Goal: Information Seeking & Learning: Learn about a topic

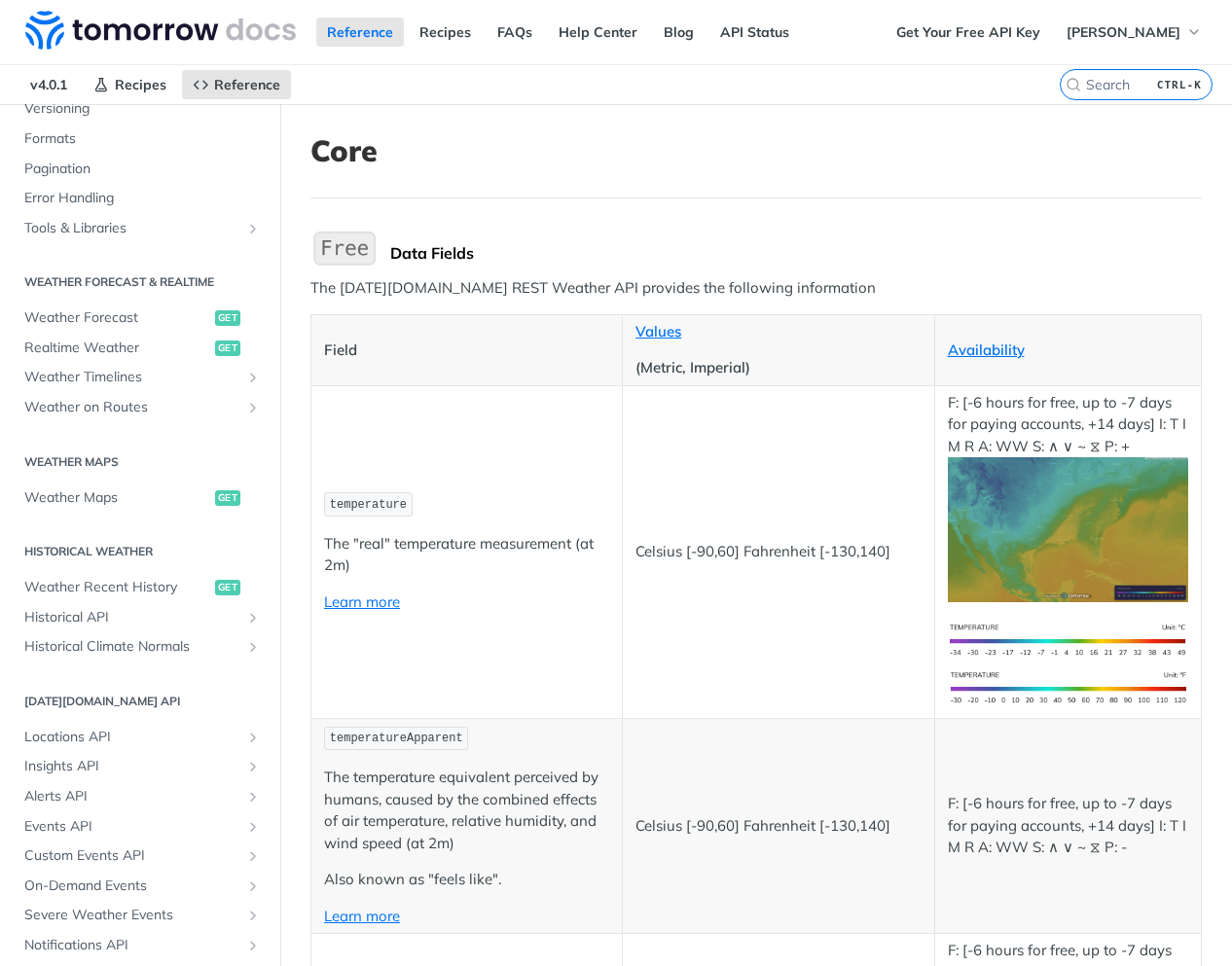
scroll to position [779, 0]
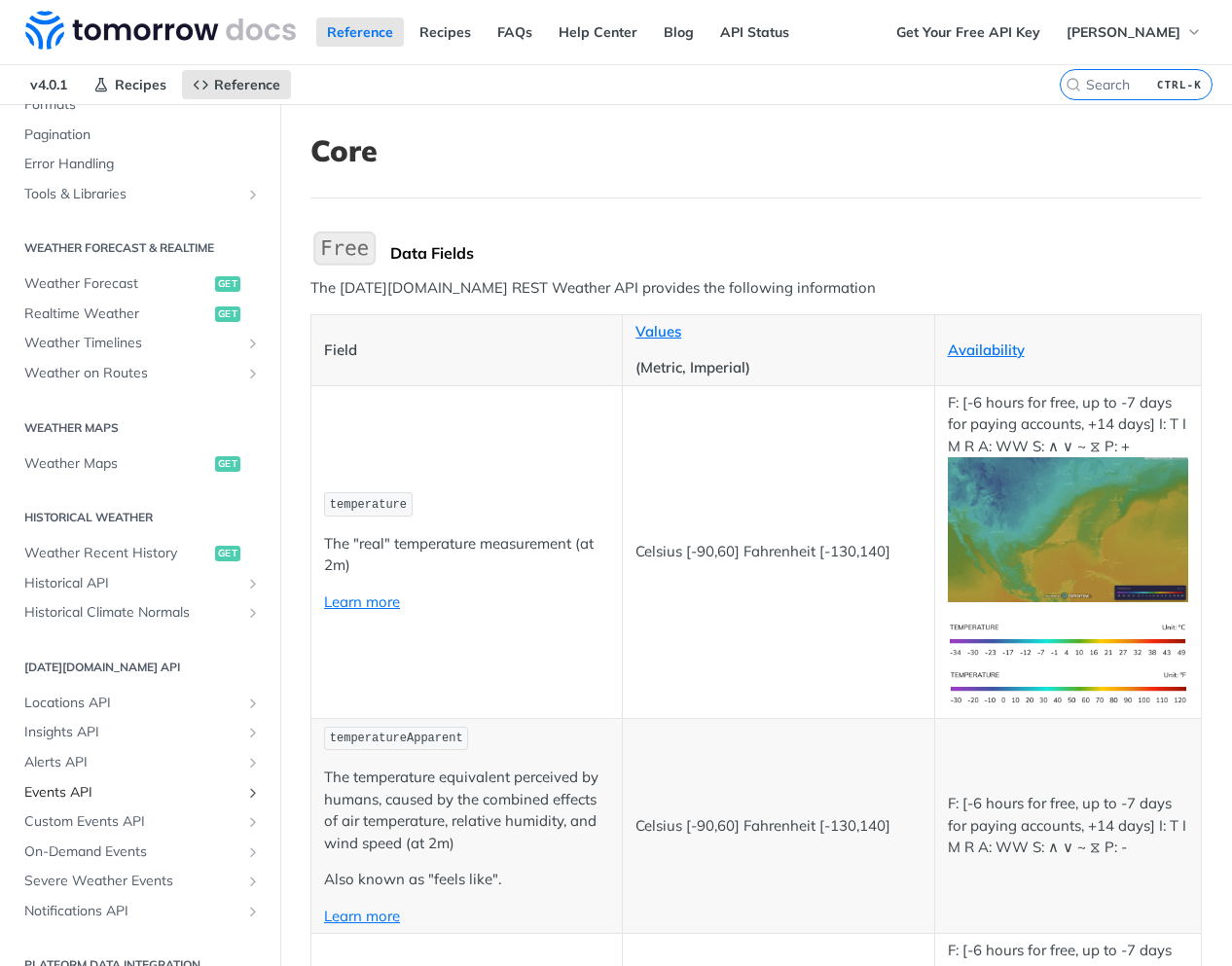
click at [88, 784] on span "Events API" at bounding box center [132, 793] width 216 height 20
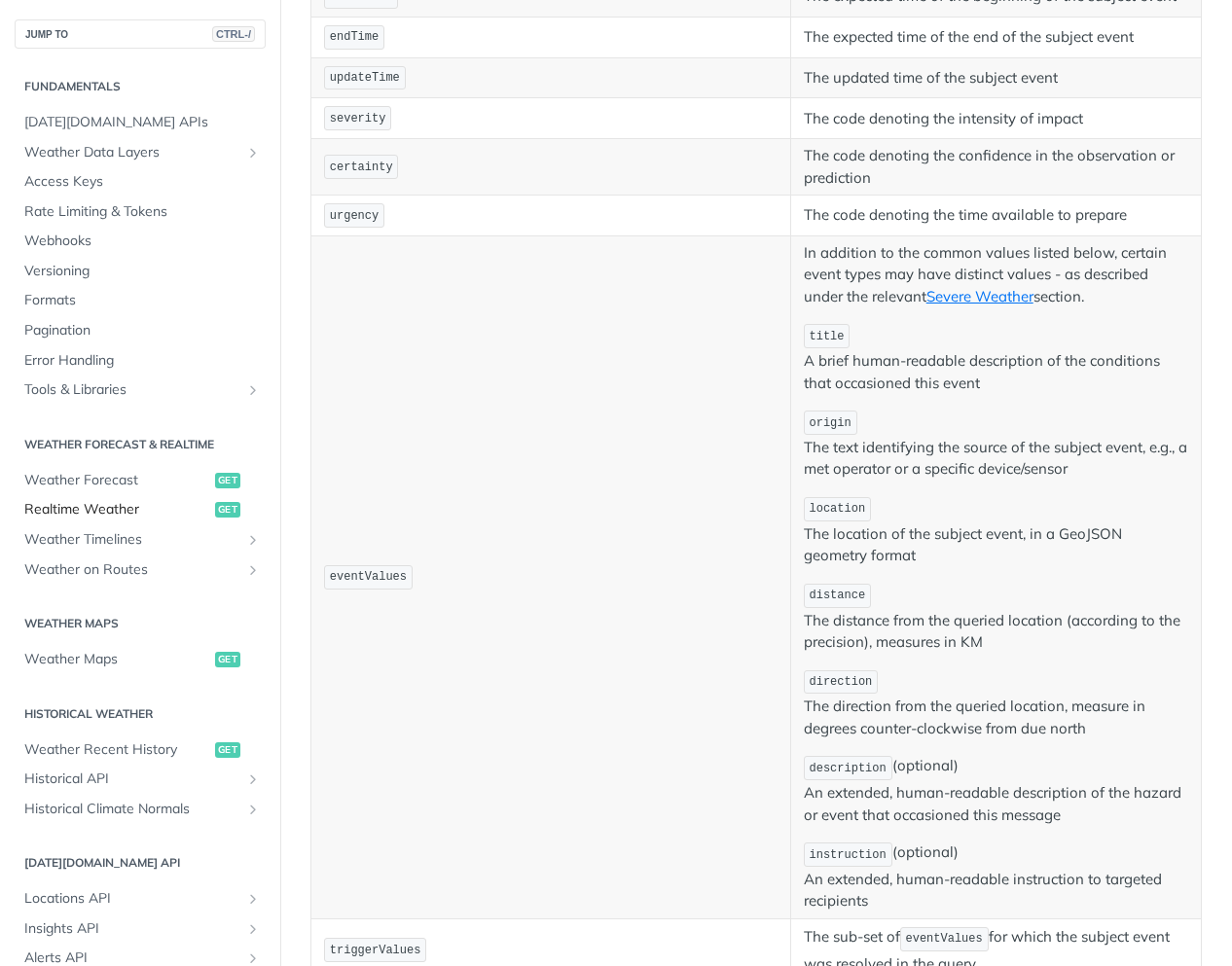
click at [110, 506] on span "Realtime Weather" at bounding box center [117, 509] width 185 height 20
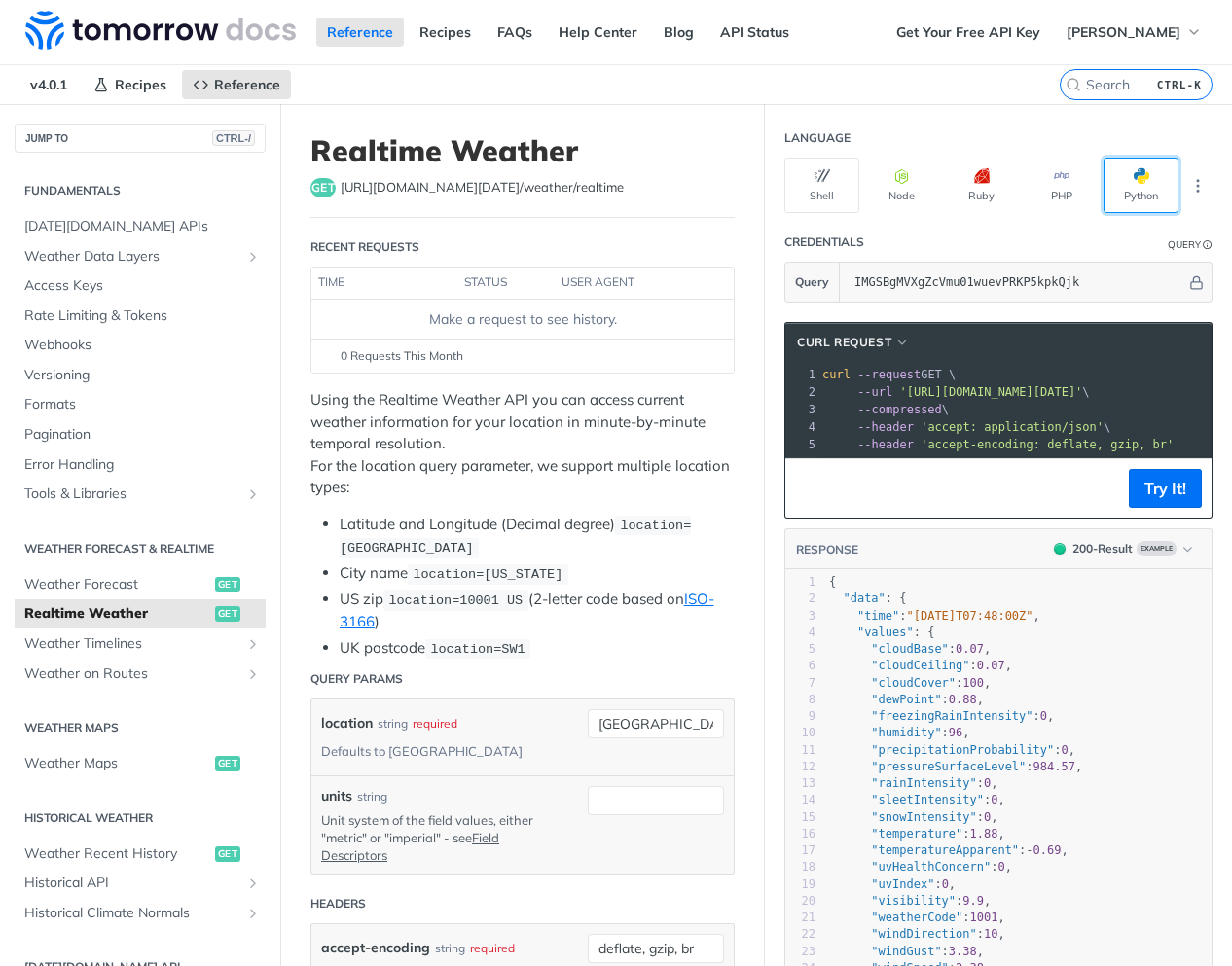
click at [1140, 191] on button "Python" at bounding box center [1141, 185] width 75 height 56
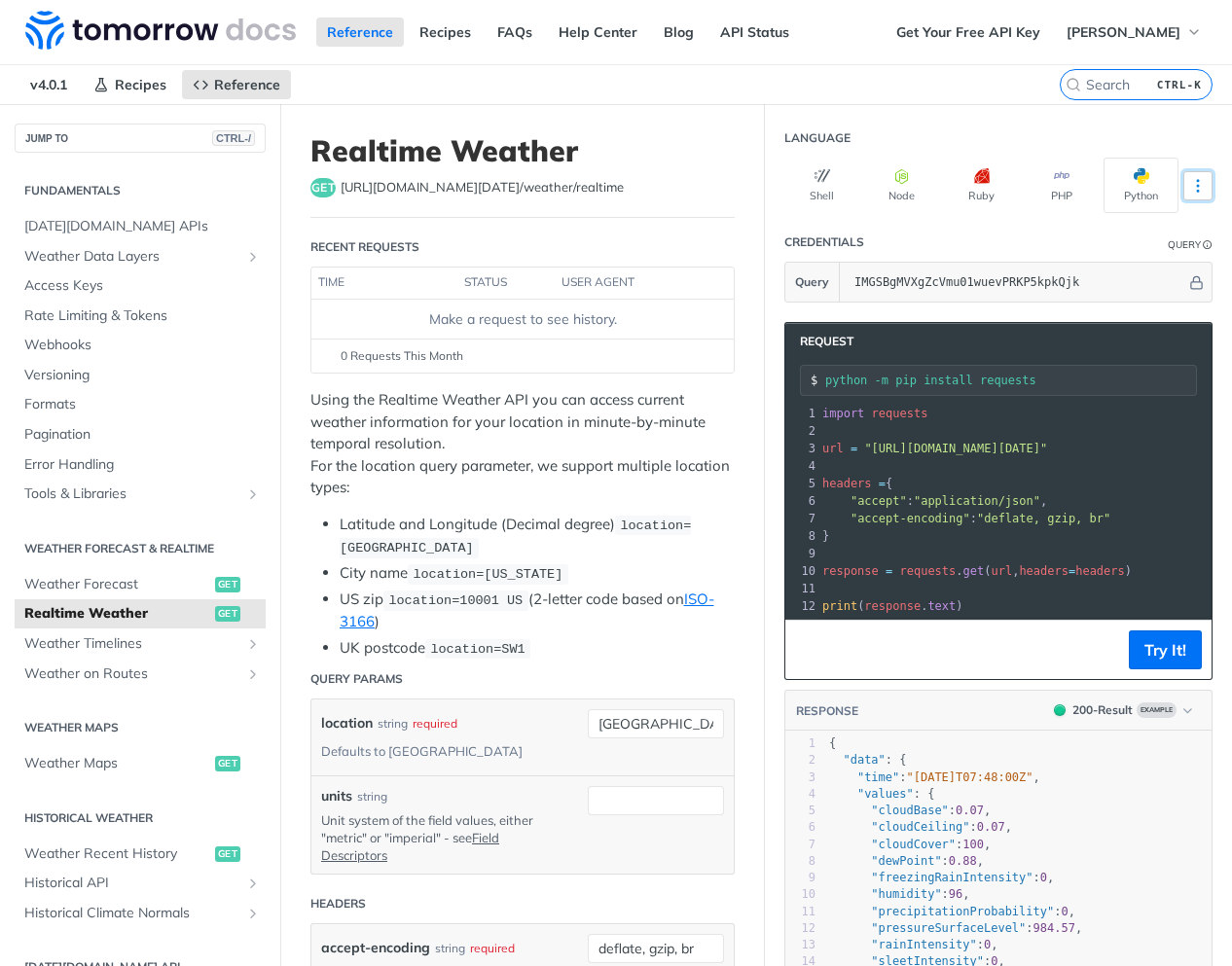
click at [1190, 190] on icon "More ellipsis" at bounding box center [1198, 185] width 18 height 18
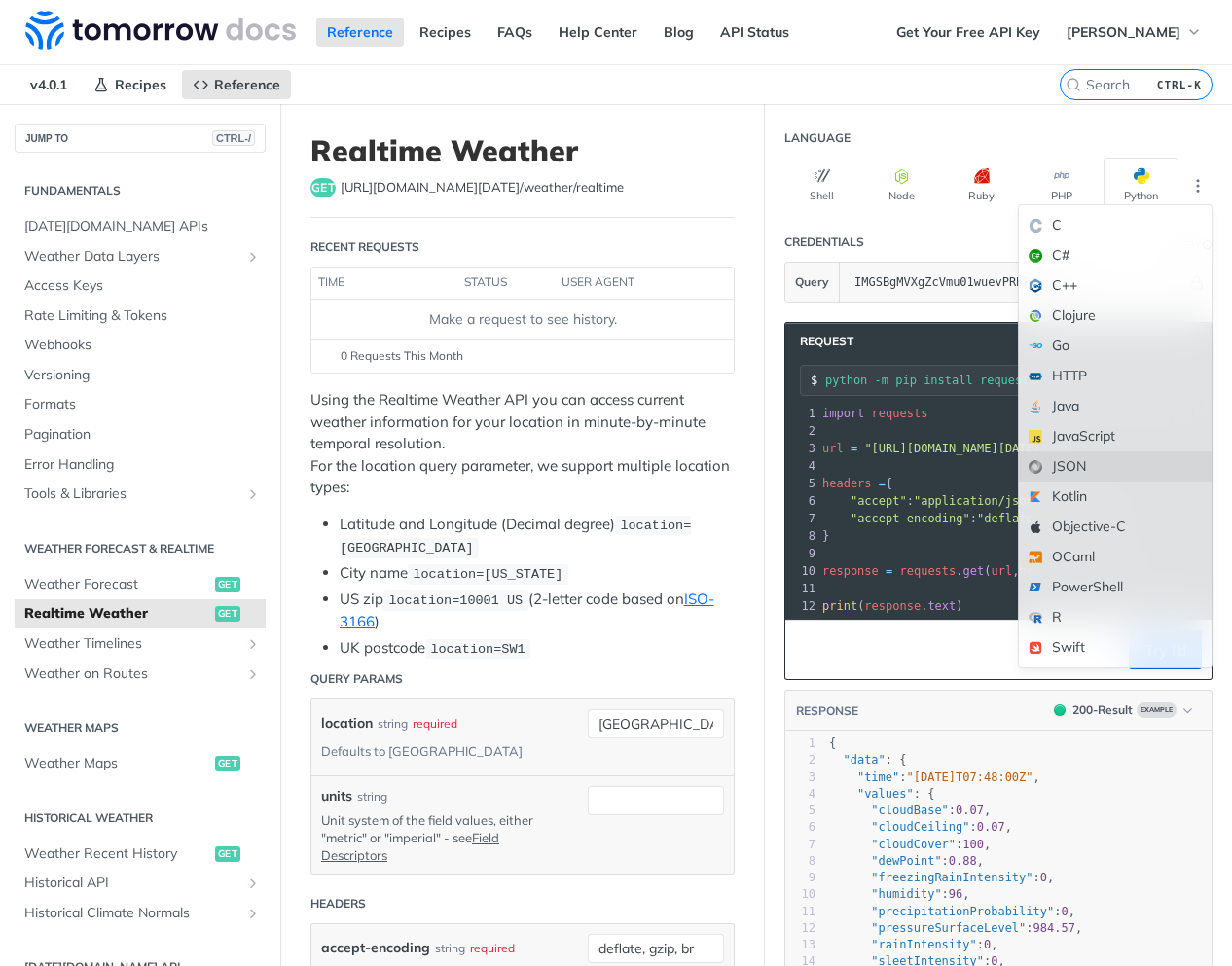
click at [1075, 453] on div "JSON" at bounding box center [1115, 466] width 192 height 30
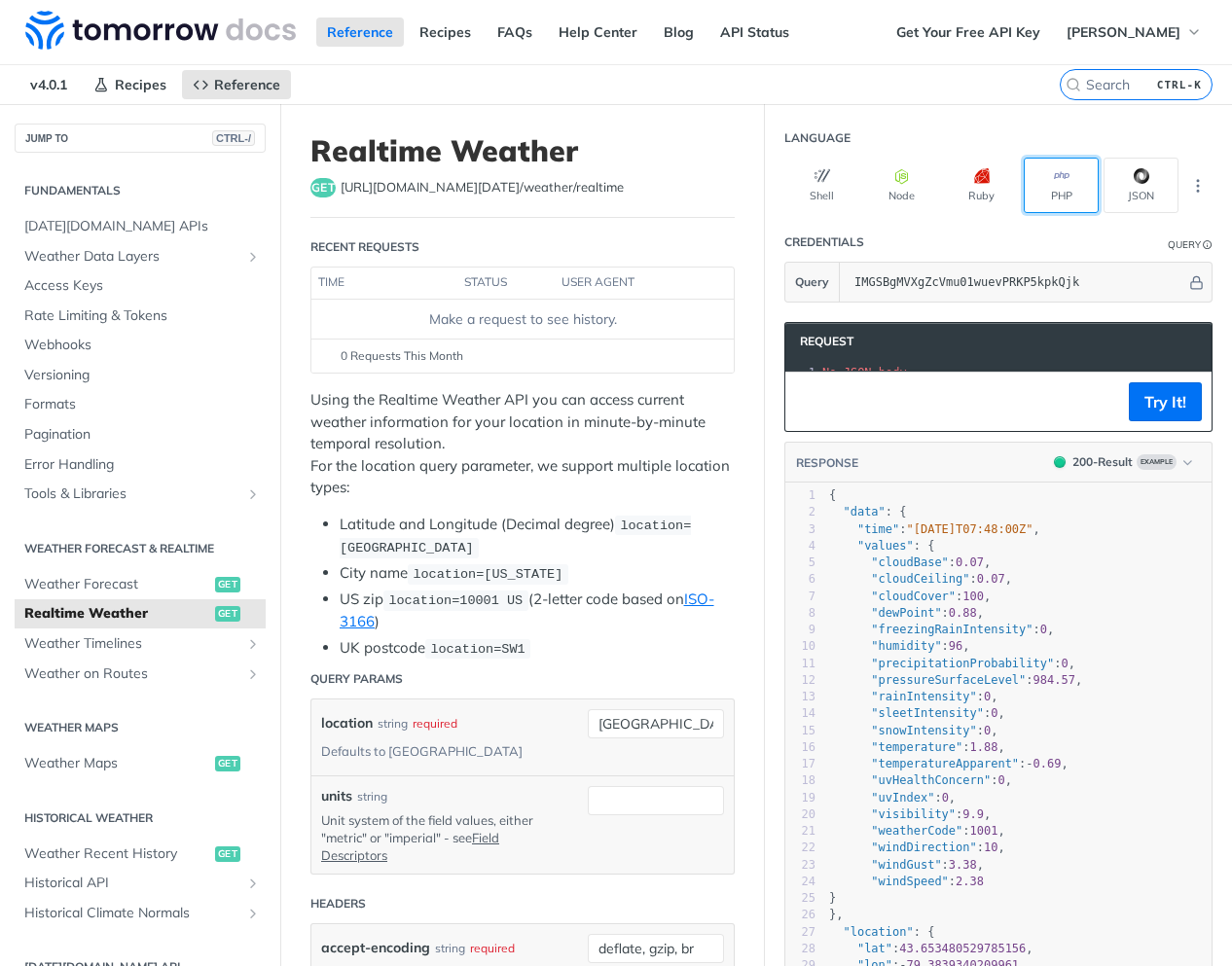
click at [1024, 198] on button "PHP" at bounding box center [1061, 185] width 75 height 56
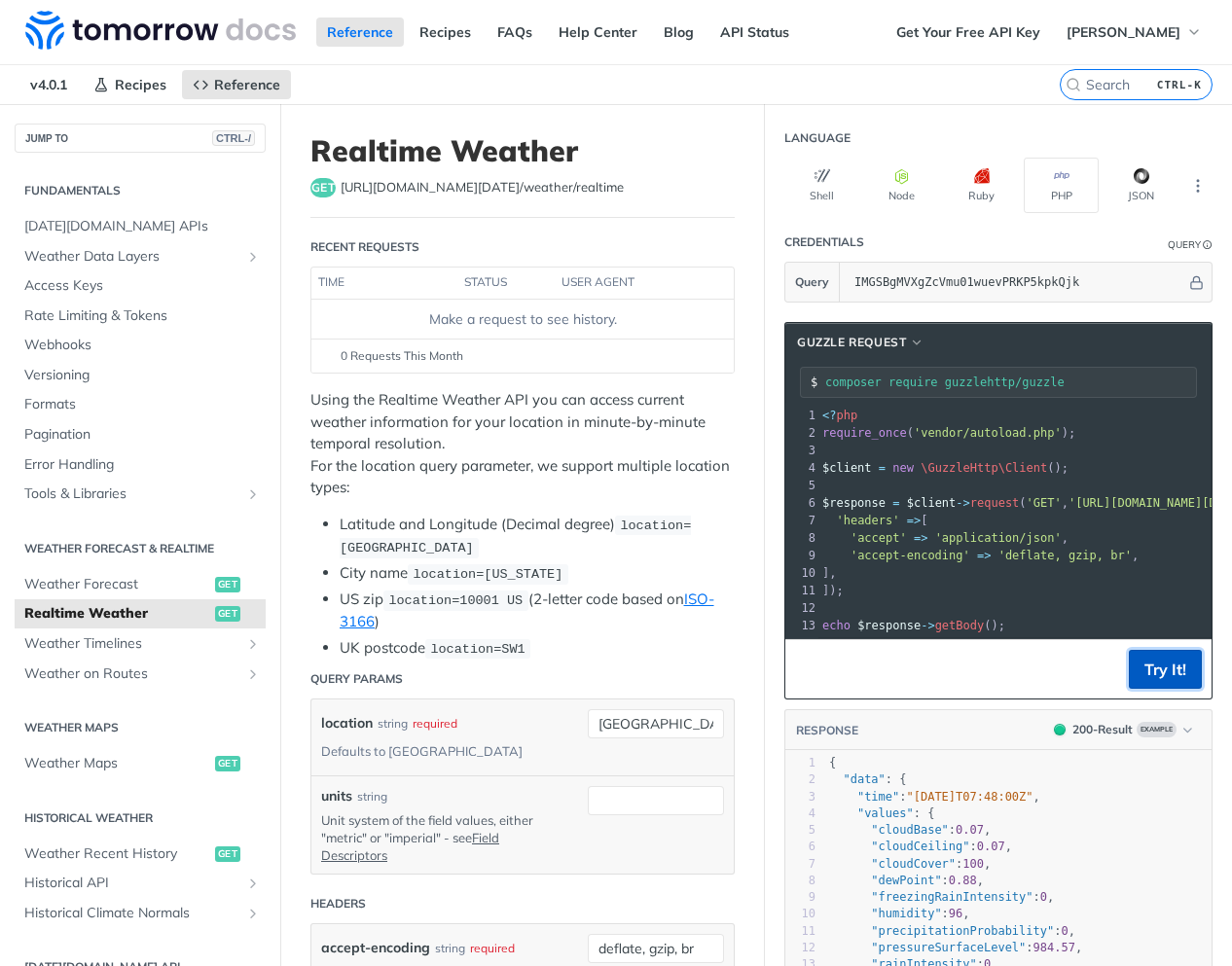
click at [1168, 687] on button "Try It!" at bounding box center [1165, 669] width 73 height 39
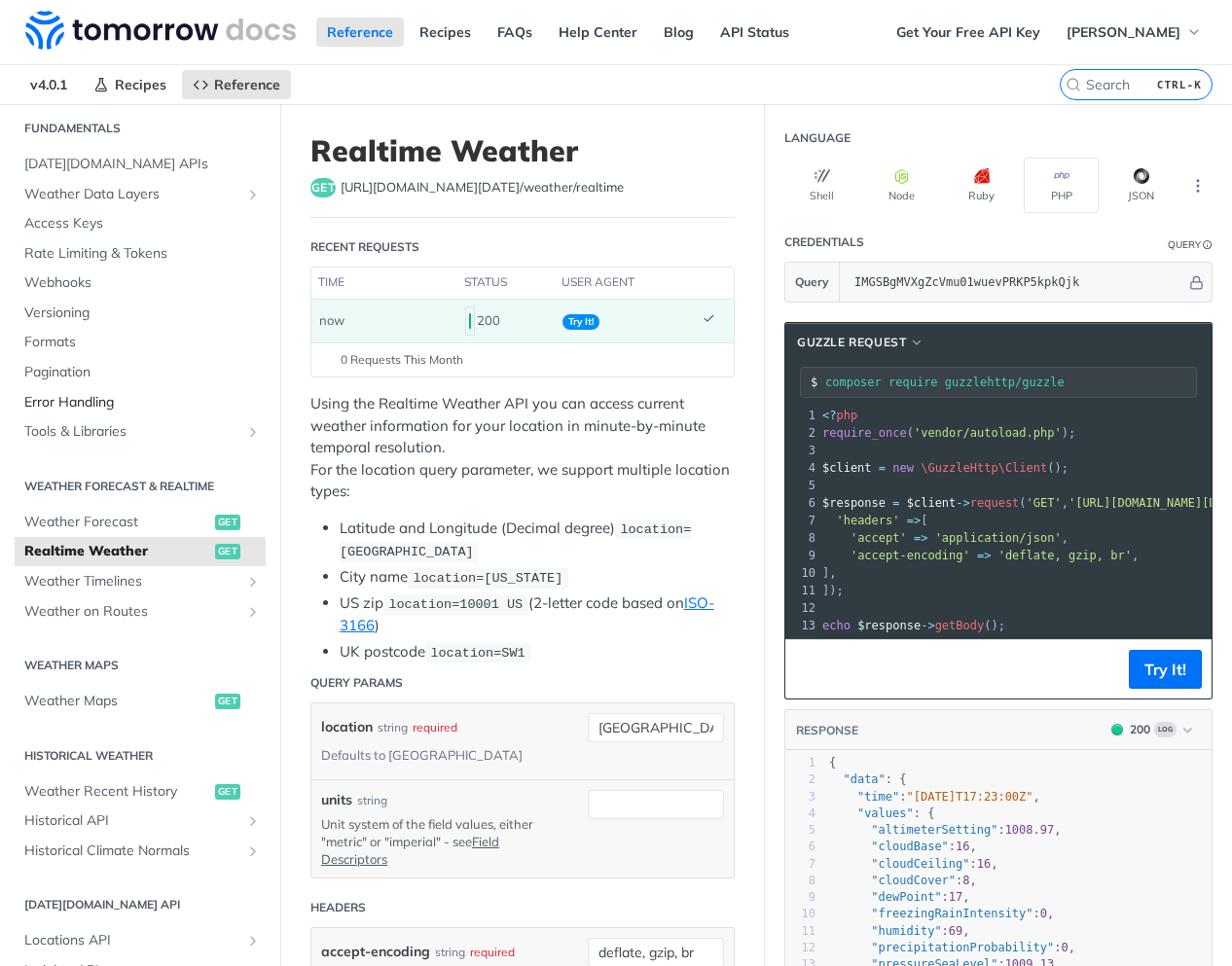
scroll to position [98, 0]
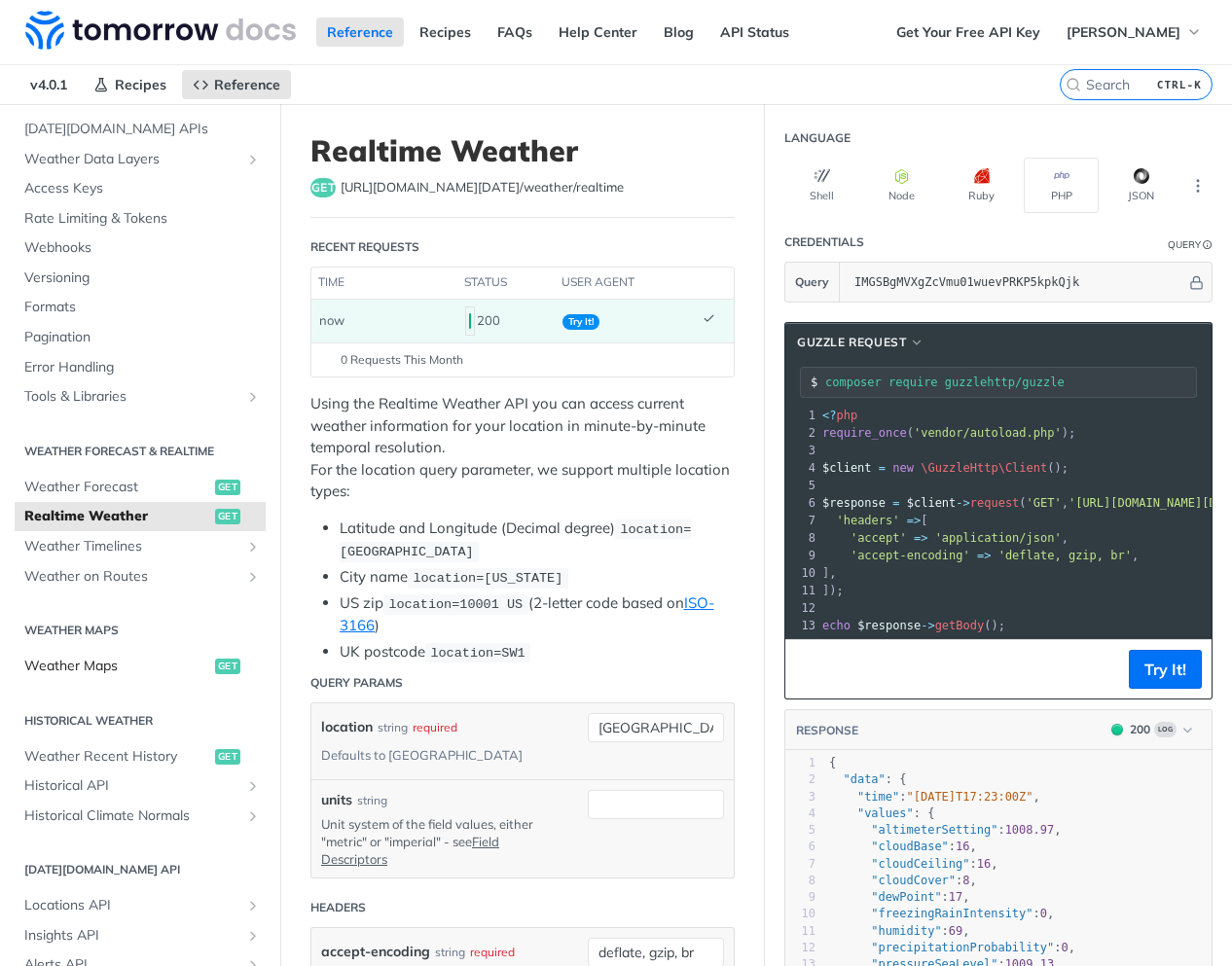
click at [84, 664] on span "Weather Maps" at bounding box center [117, 666] width 185 height 20
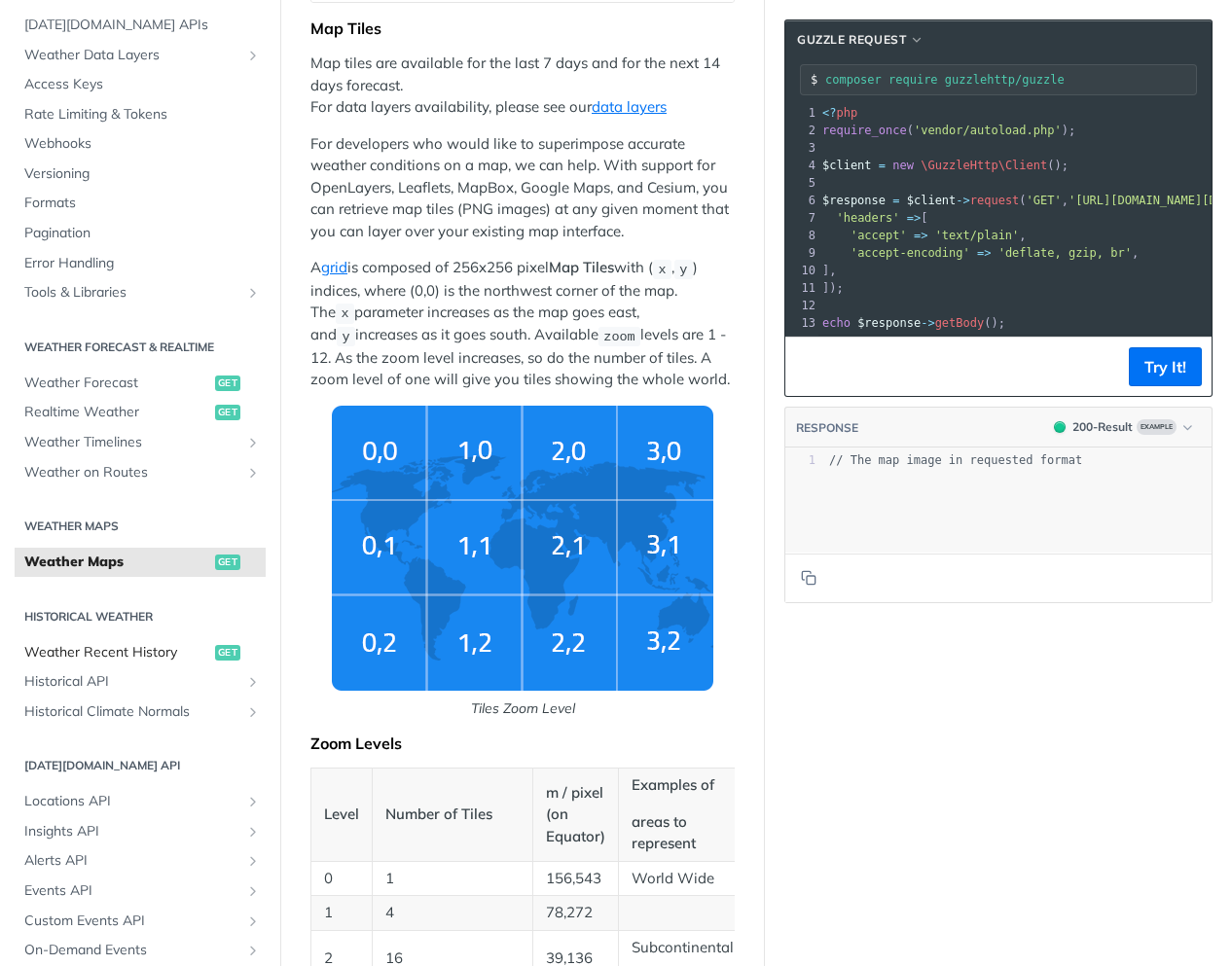
scroll to position [194, 0]
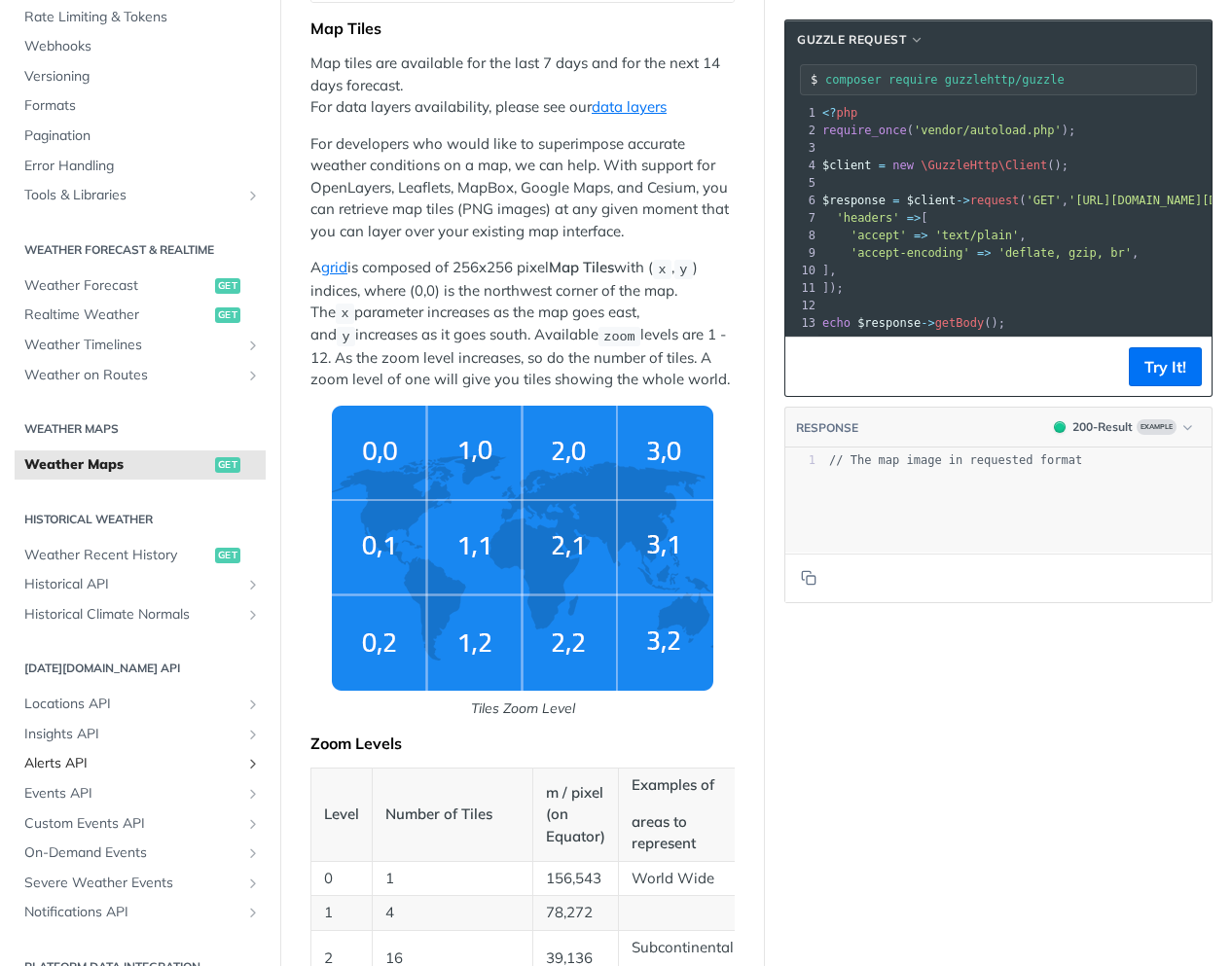
click at [71, 764] on span "Alerts API" at bounding box center [132, 764] width 216 height 20
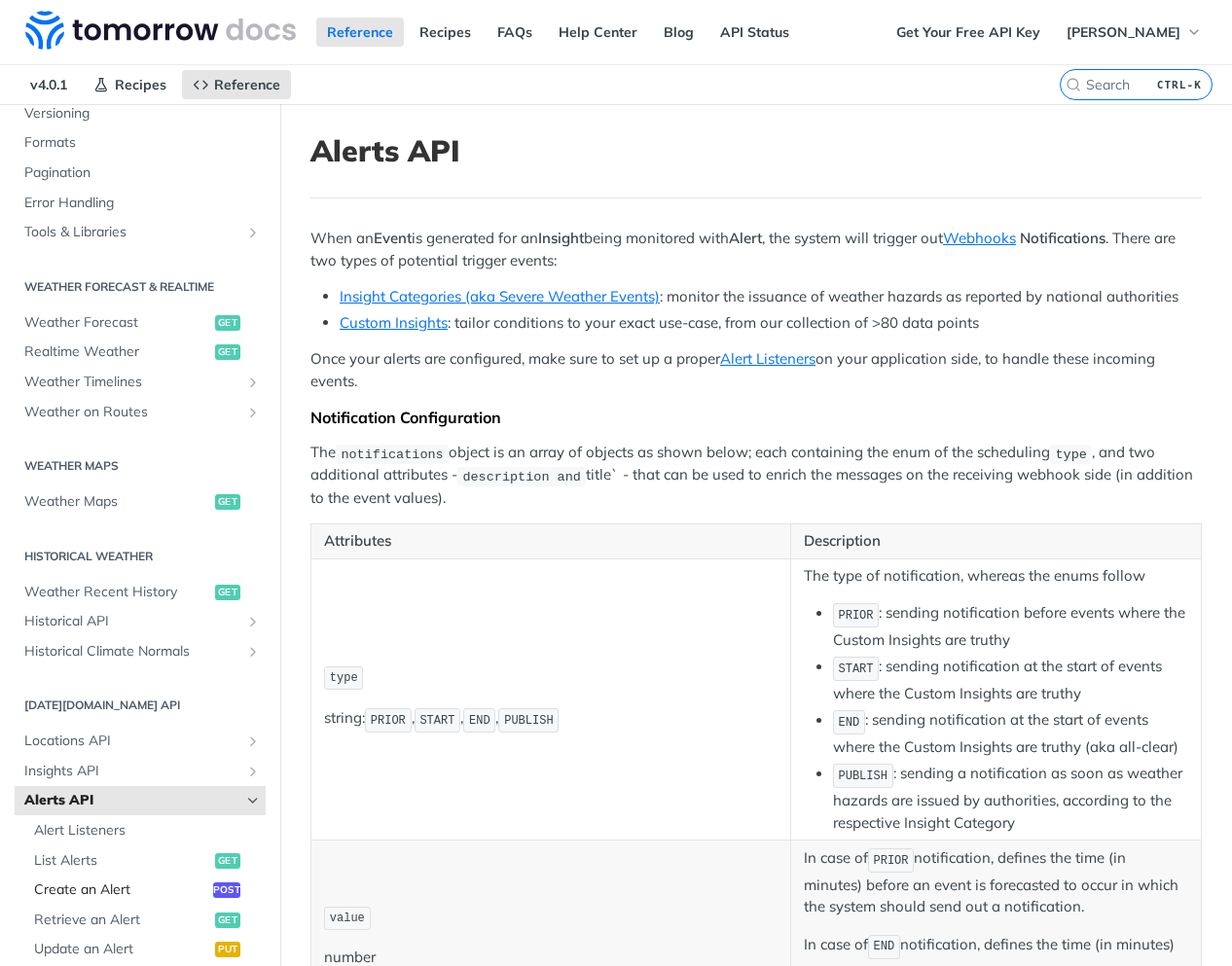
scroll to position [584, 0]
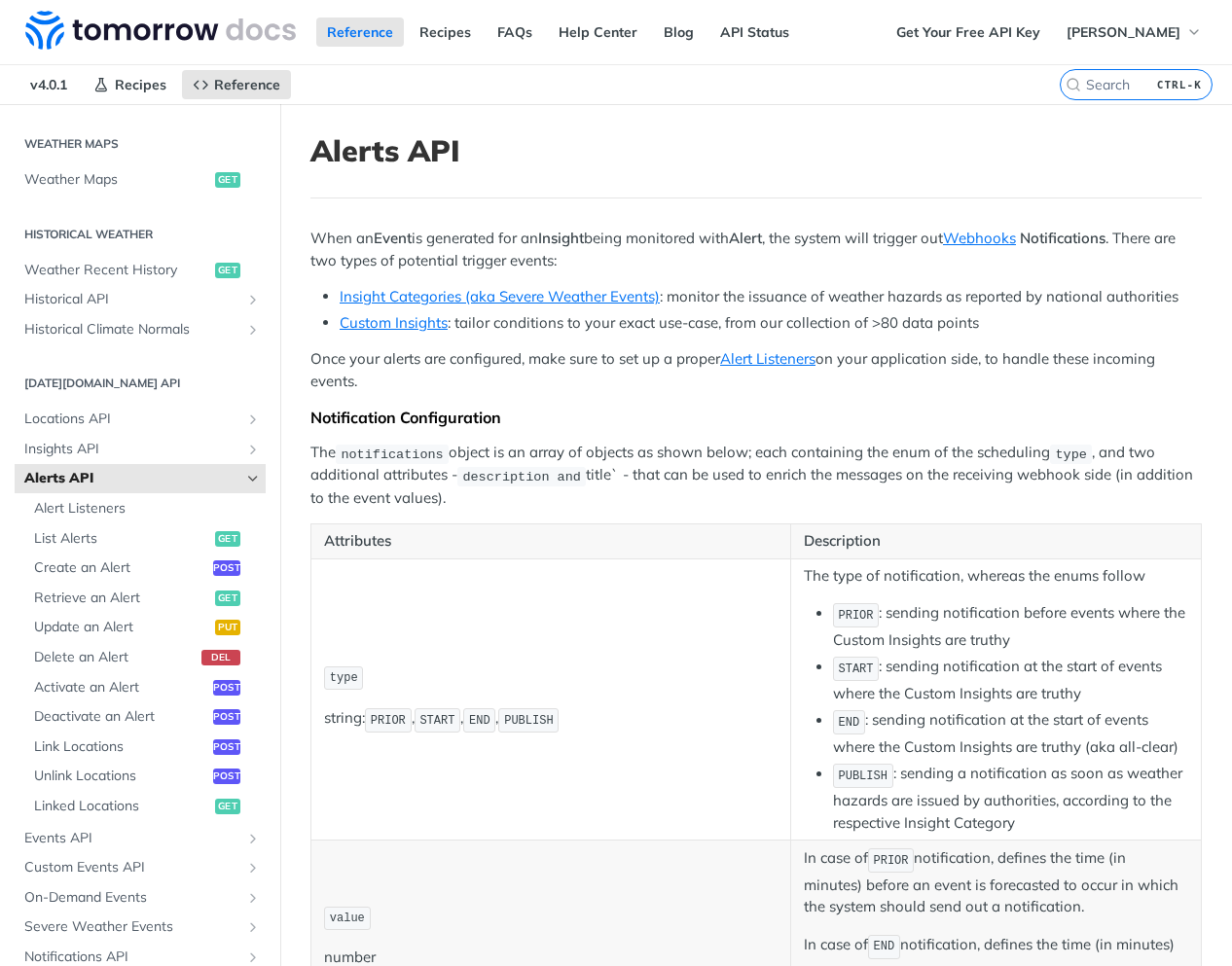
click at [91, 481] on span "Alerts API" at bounding box center [132, 479] width 216 height 20
click at [245, 474] on icon "Hide subpages for Alerts API" at bounding box center [253, 479] width 16 height 16
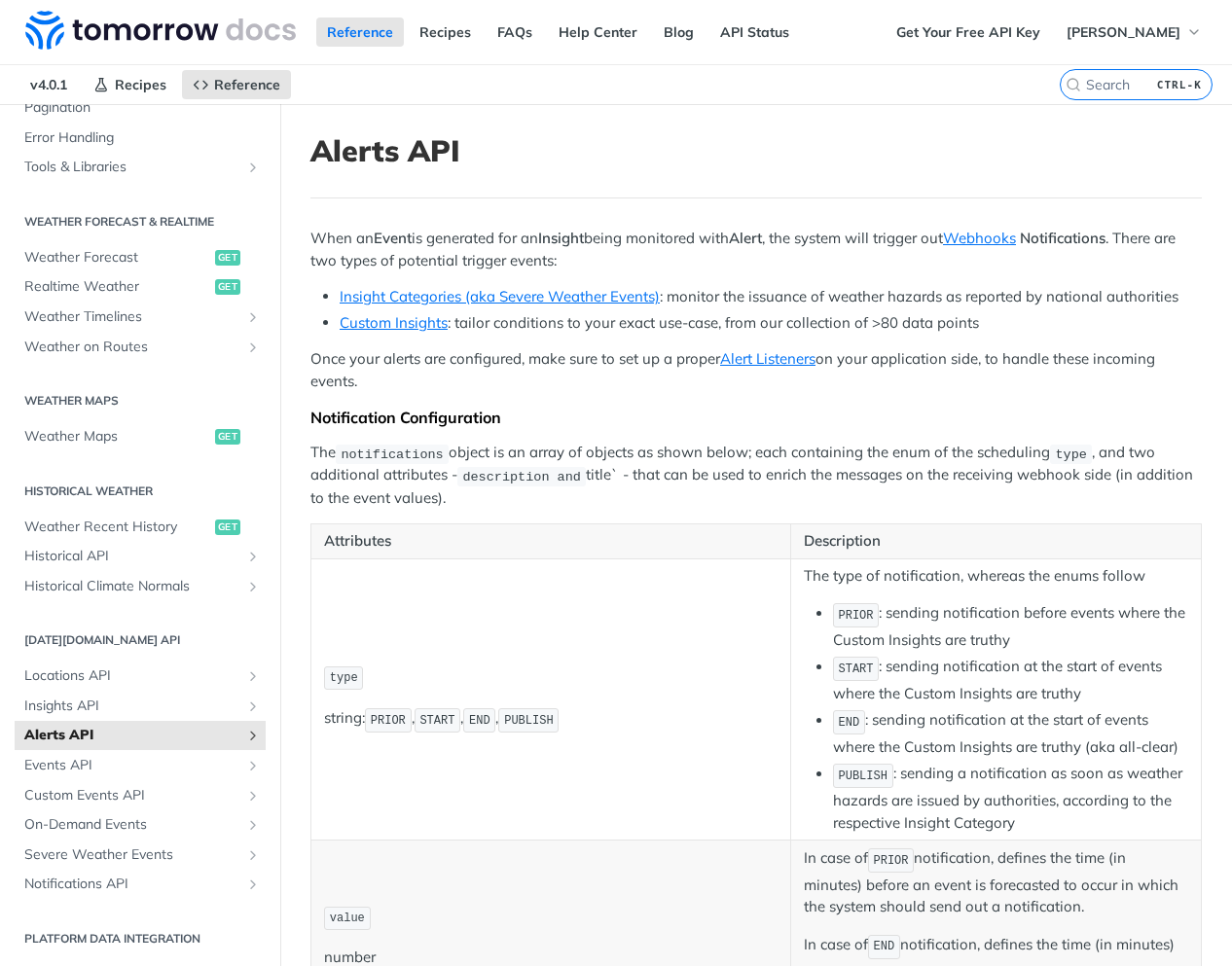
scroll to position [327, 0]
click at [45, 770] on span "Events API" at bounding box center [132, 766] width 216 height 20
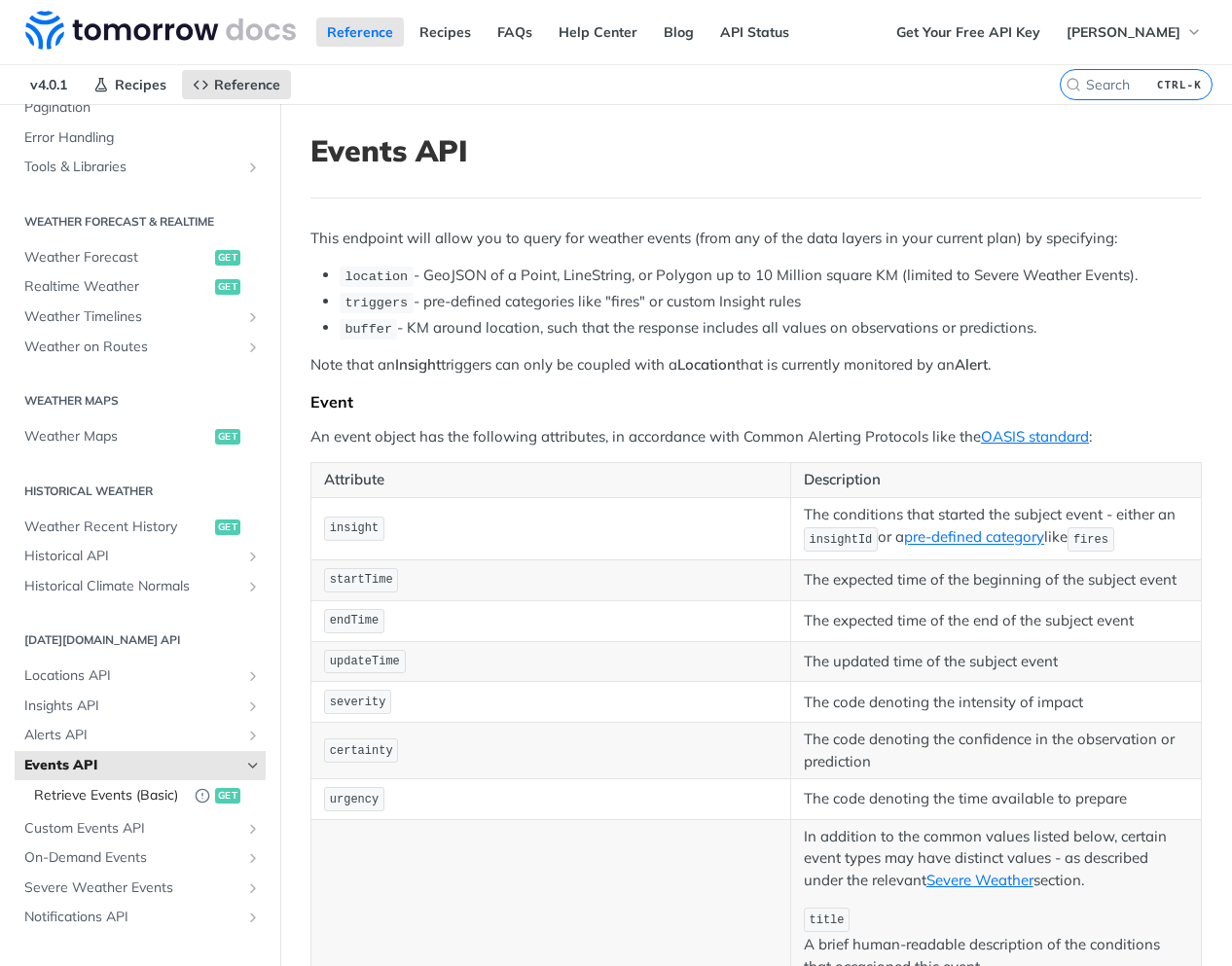
click at [124, 790] on span "Retrieve Events (Basic)" at bounding box center [109, 796] width 151 height 20
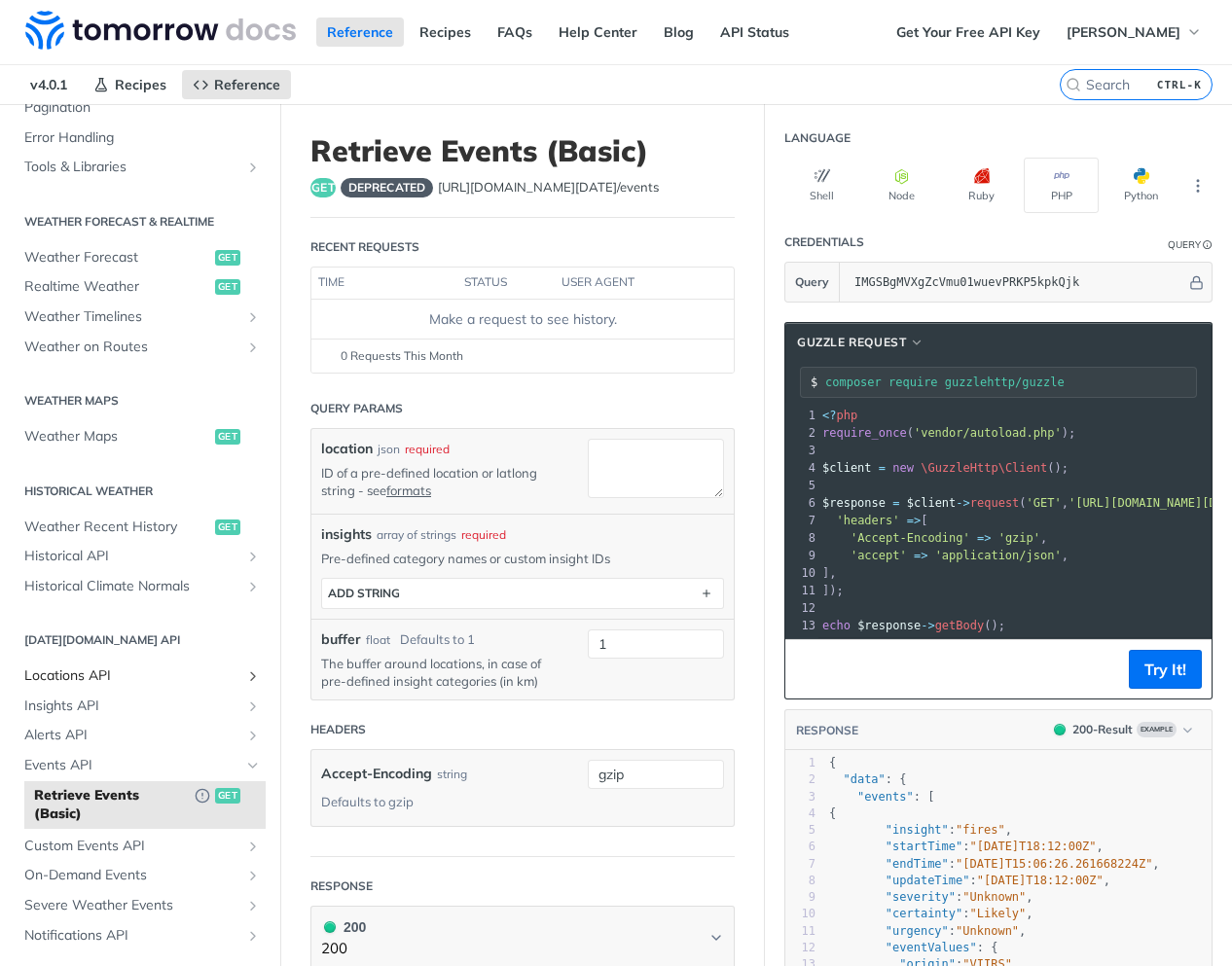
click at [69, 674] on span "Locations API" at bounding box center [132, 676] width 216 height 20
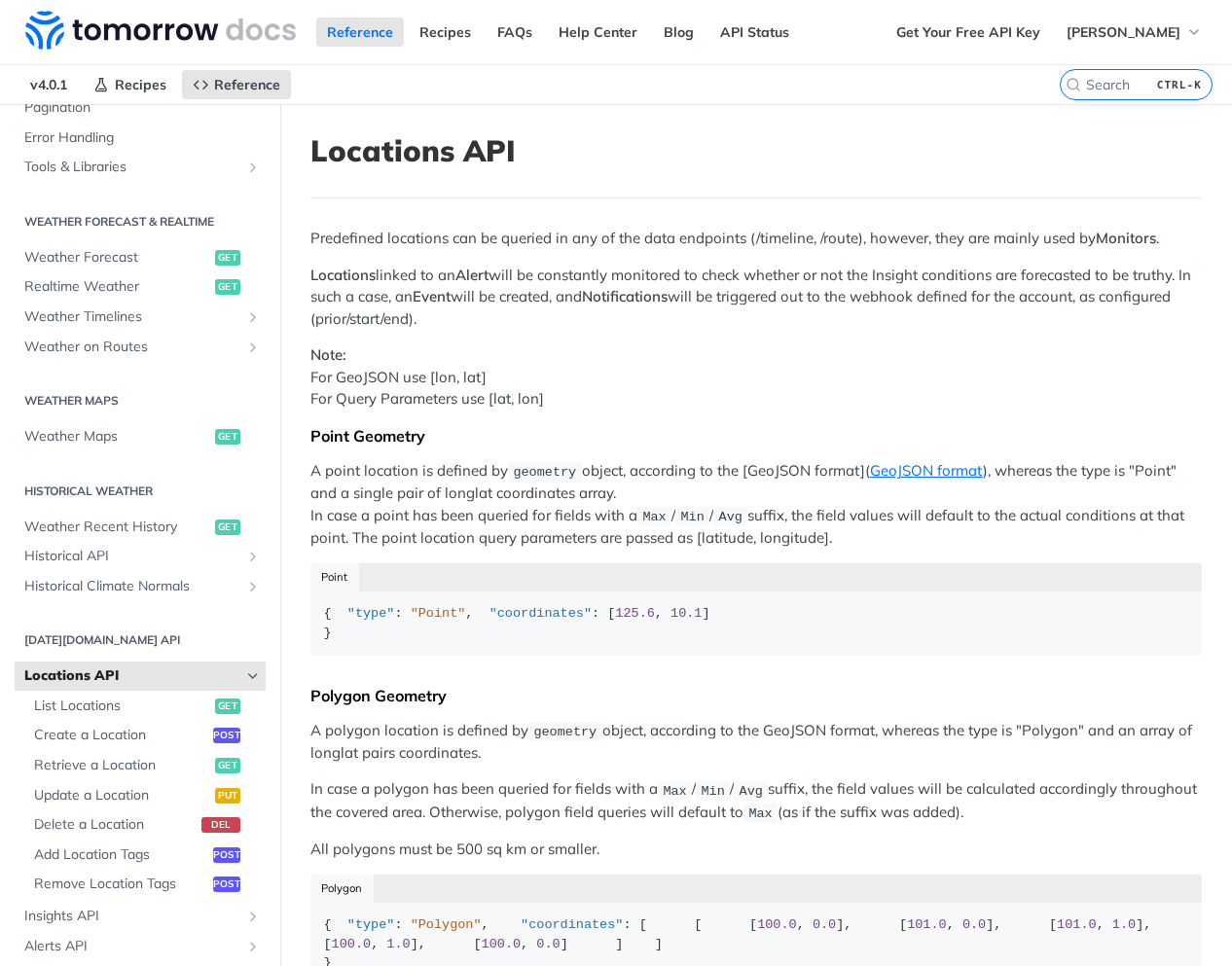
click at [70, 667] on span "Locations API" at bounding box center [132, 676] width 216 height 20
click at [245, 669] on icon "Hide subpages for Locations API" at bounding box center [253, 676] width 16 height 16
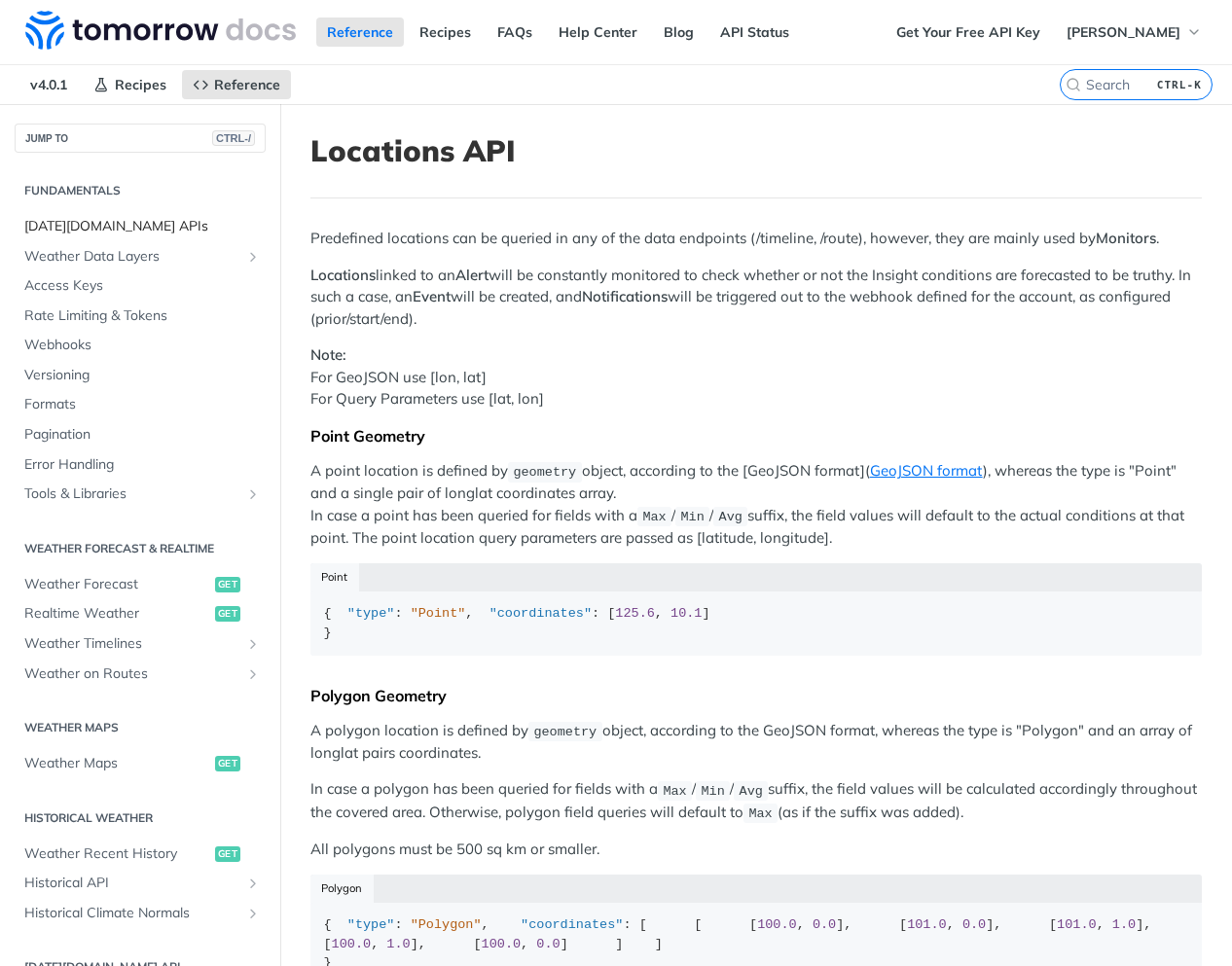
click at [105, 227] on span "[DATE][DOMAIN_NAME] APIs" at bounding box center [143, 226] width 236 height 20
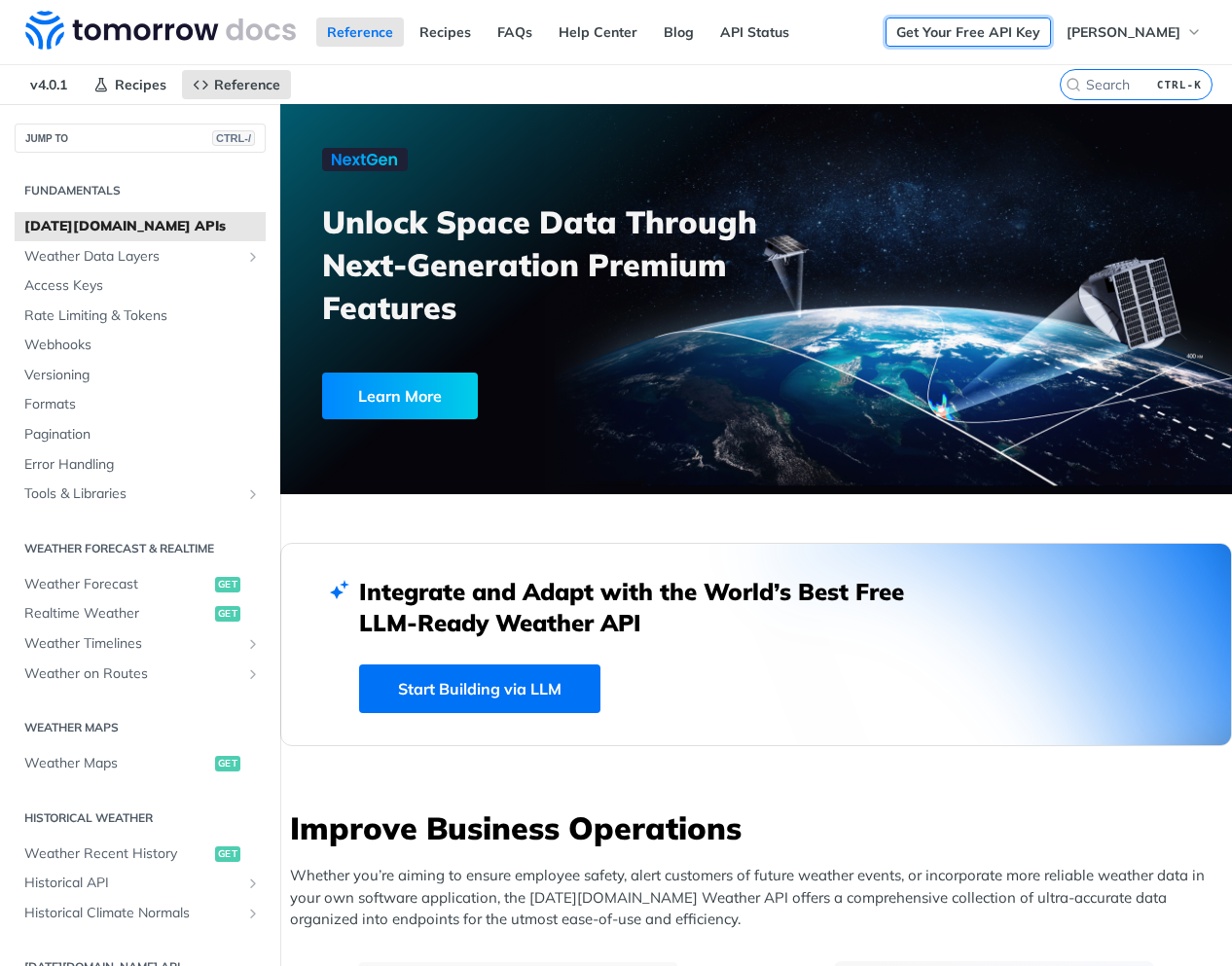
click at [985, 39] on link "Get Your Free API Key" at bounding box center [967, 32] width 165 height 29
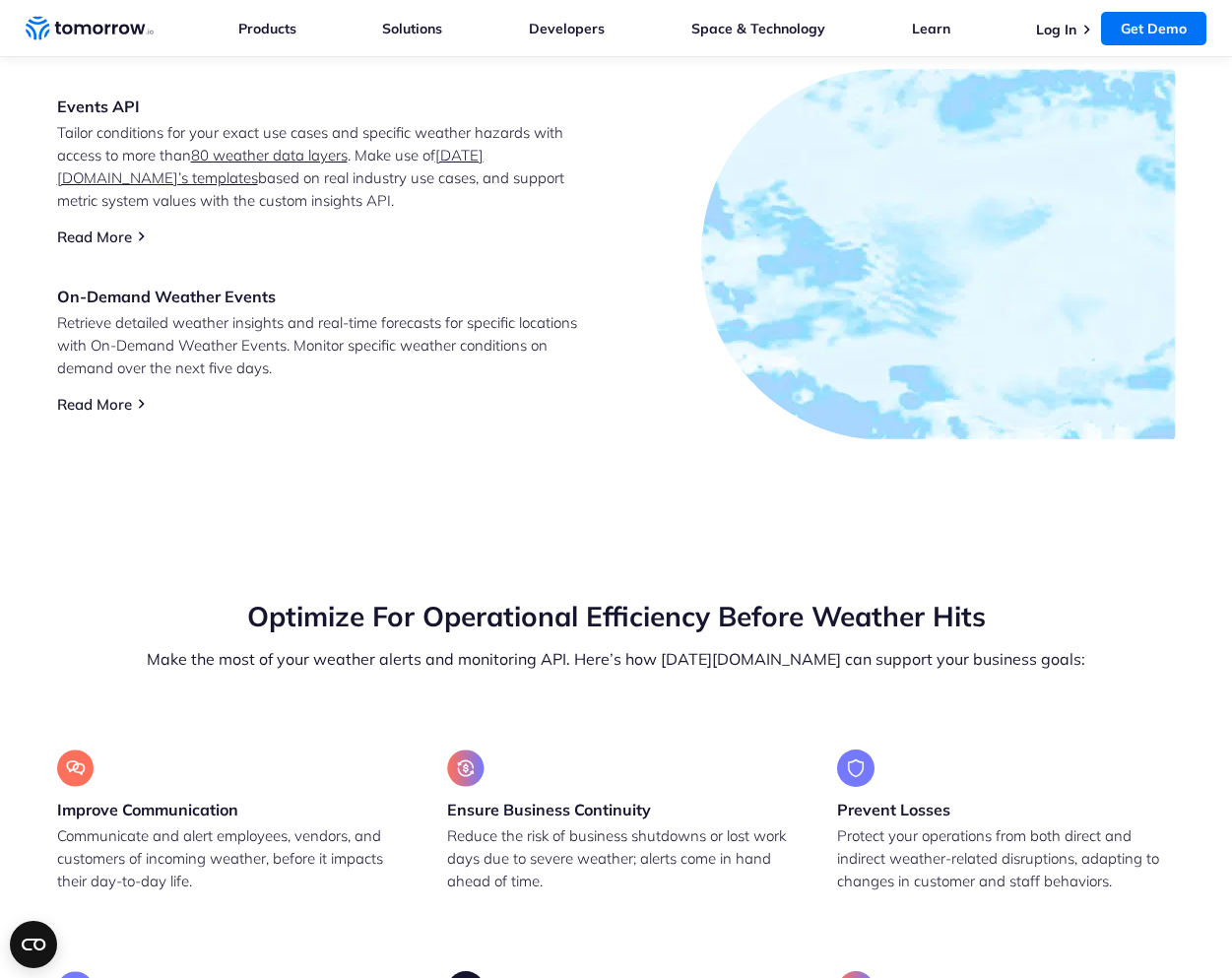
scroll to position [1380, 0]
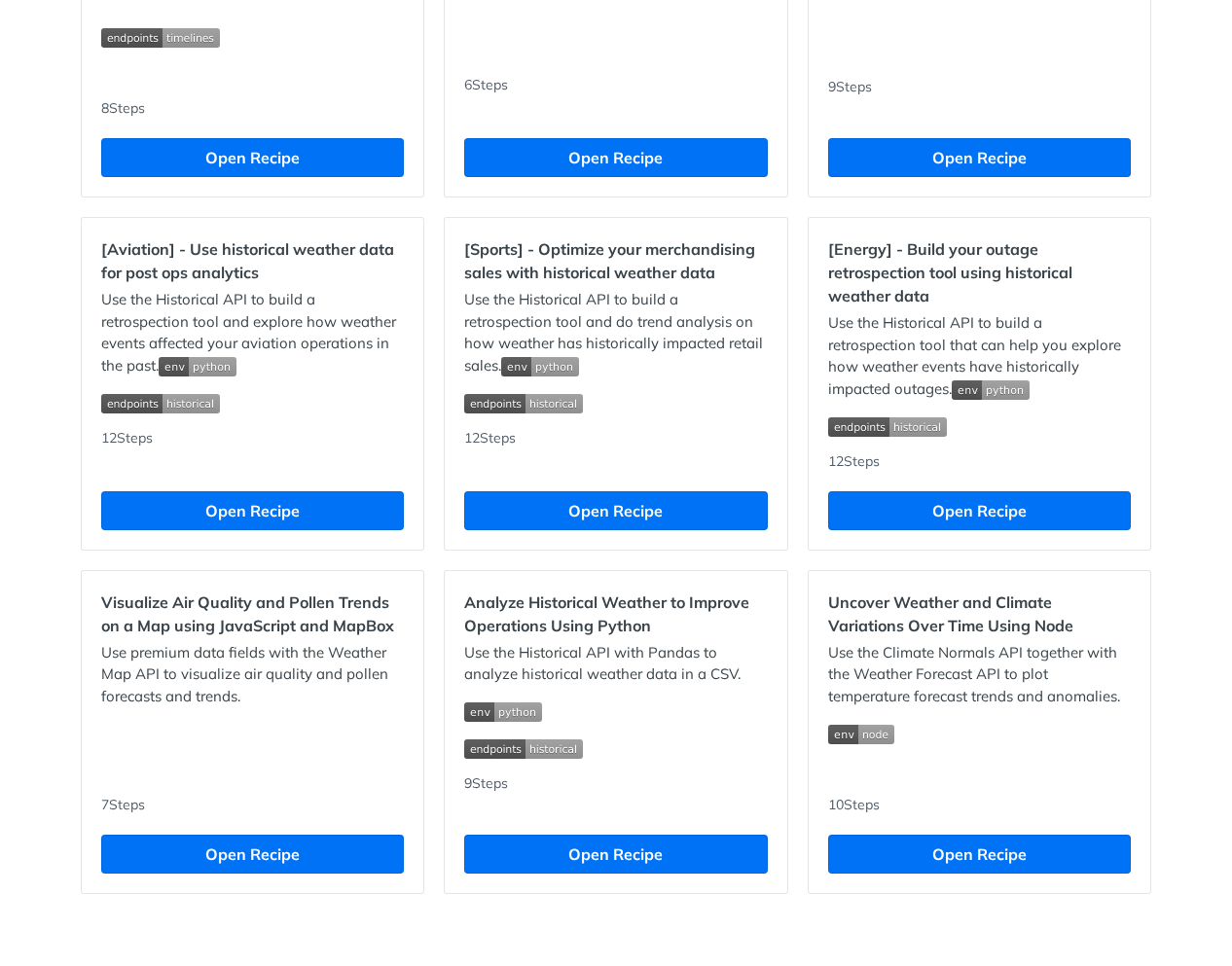
scroll to position [1611, 0]
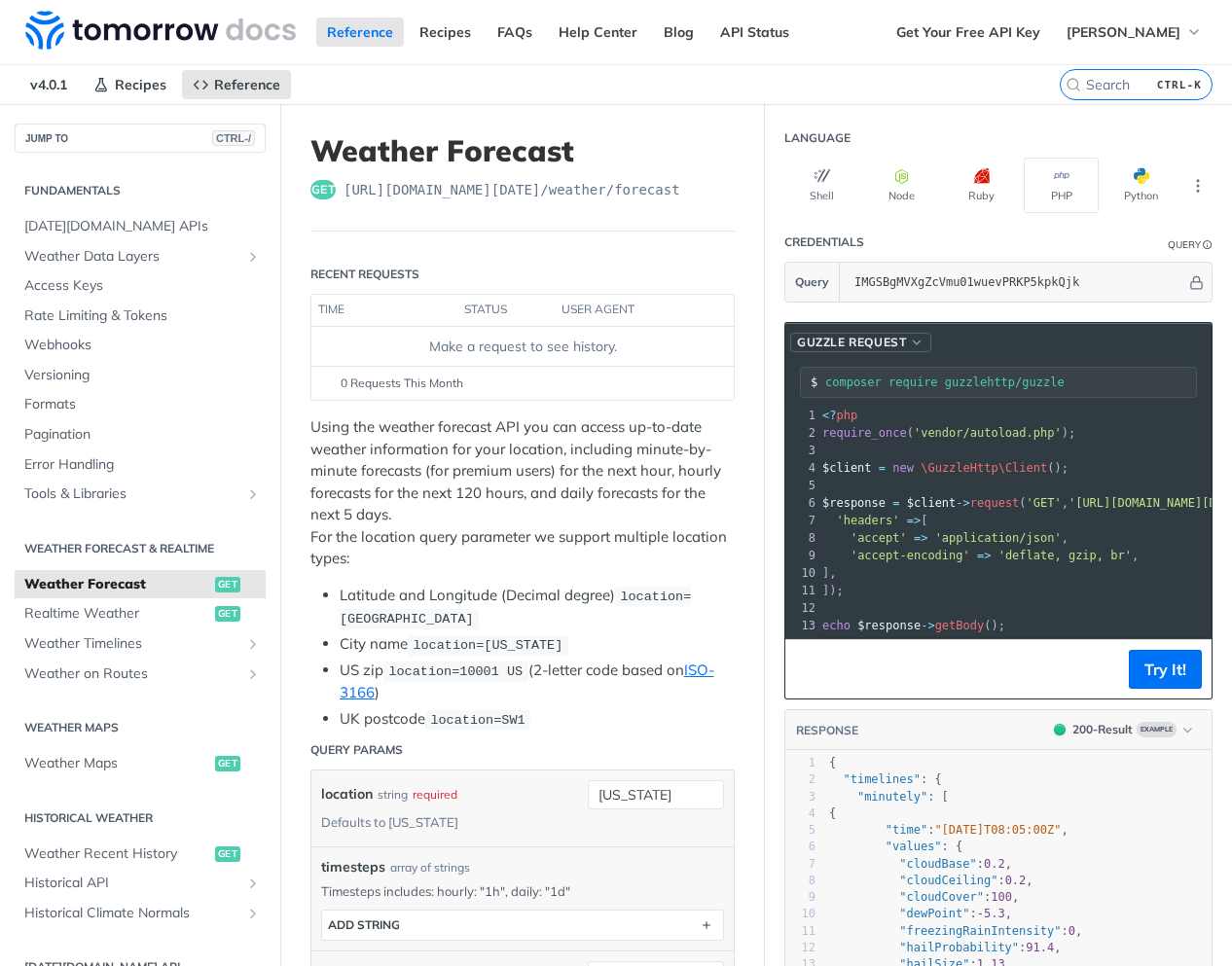
click at [878, 342] on span "Guzzle Request" at bounding box center [851, 342] width 109 height 18
click at [765, 240] on section "Credentials Query Query IMGSBgMVXgZcVmu01wuevPRKP5kpkQjk" at bounding box center [999, 262] width 468 height 80
click at [1189, 192] on icon "More ellipsis" at bounding box center [1198, 185] width 18 height 18
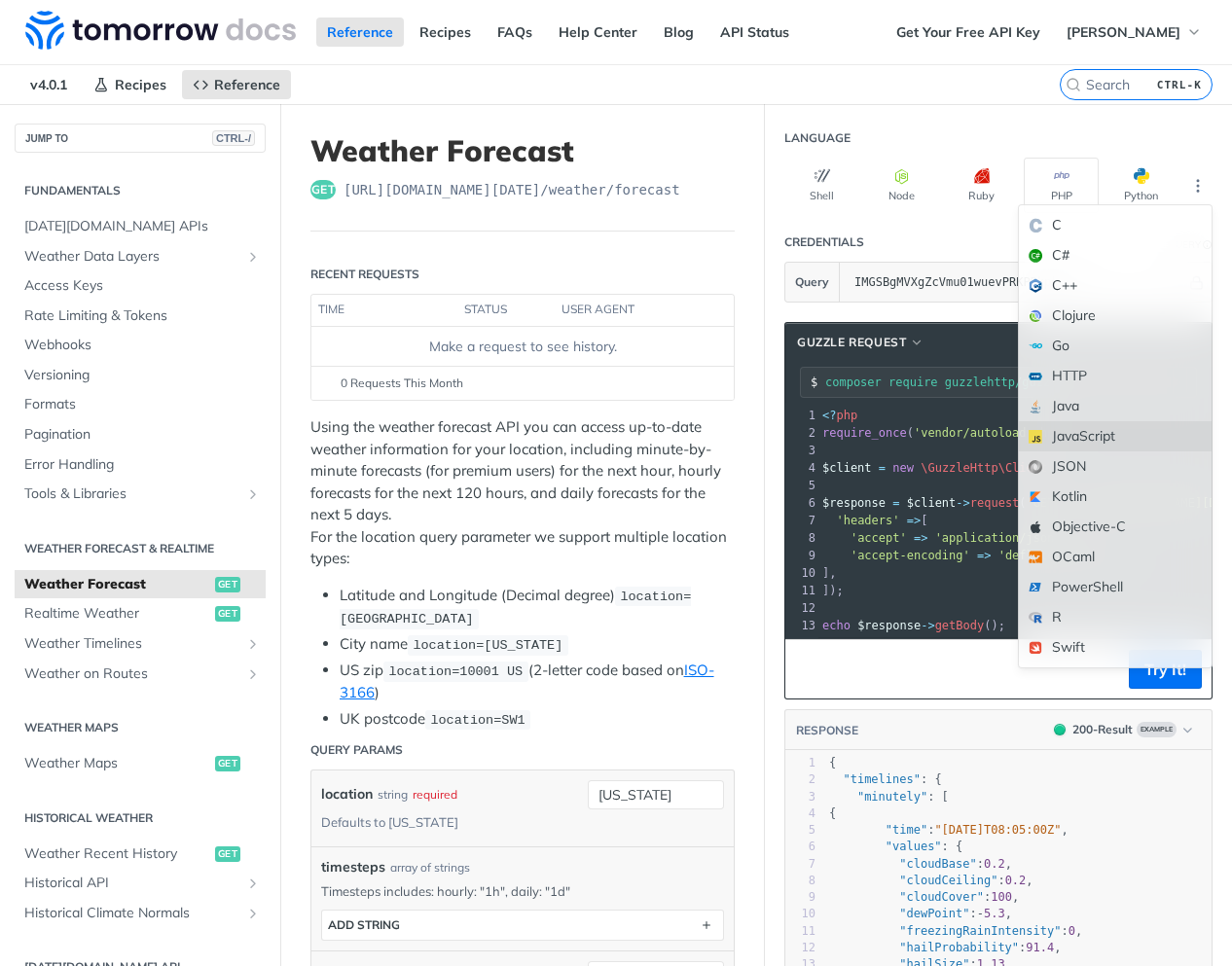
click at [1110, 422] on div "JavaScript" at bounding box center [1115, 436] width 192 height 30
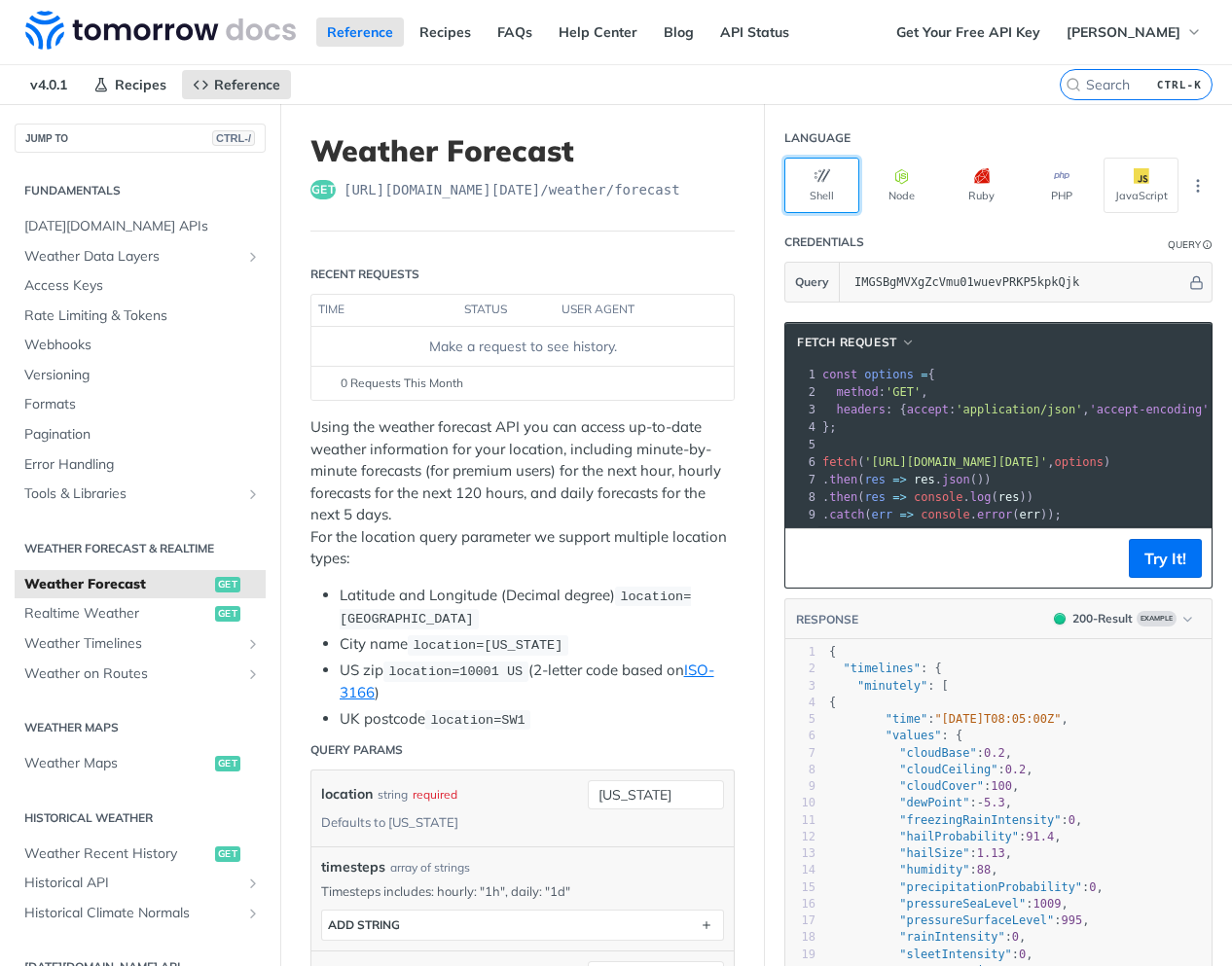
click at [797, 185] on button "Shell" at bounding box center [822, 185] width 75 height 56
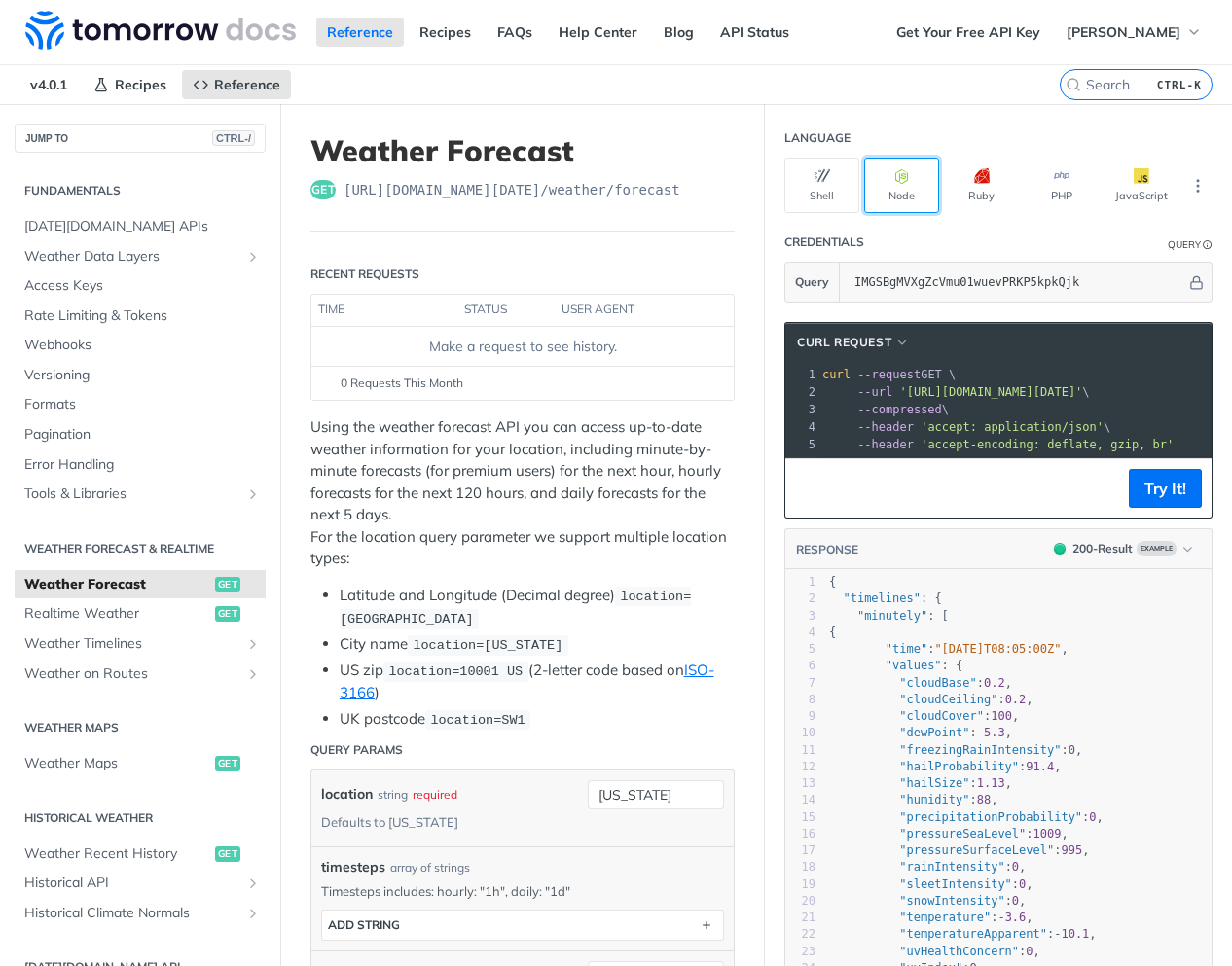
click at [890, 190] on button "Node" at bounding box center [901, 185] width 75 height 56
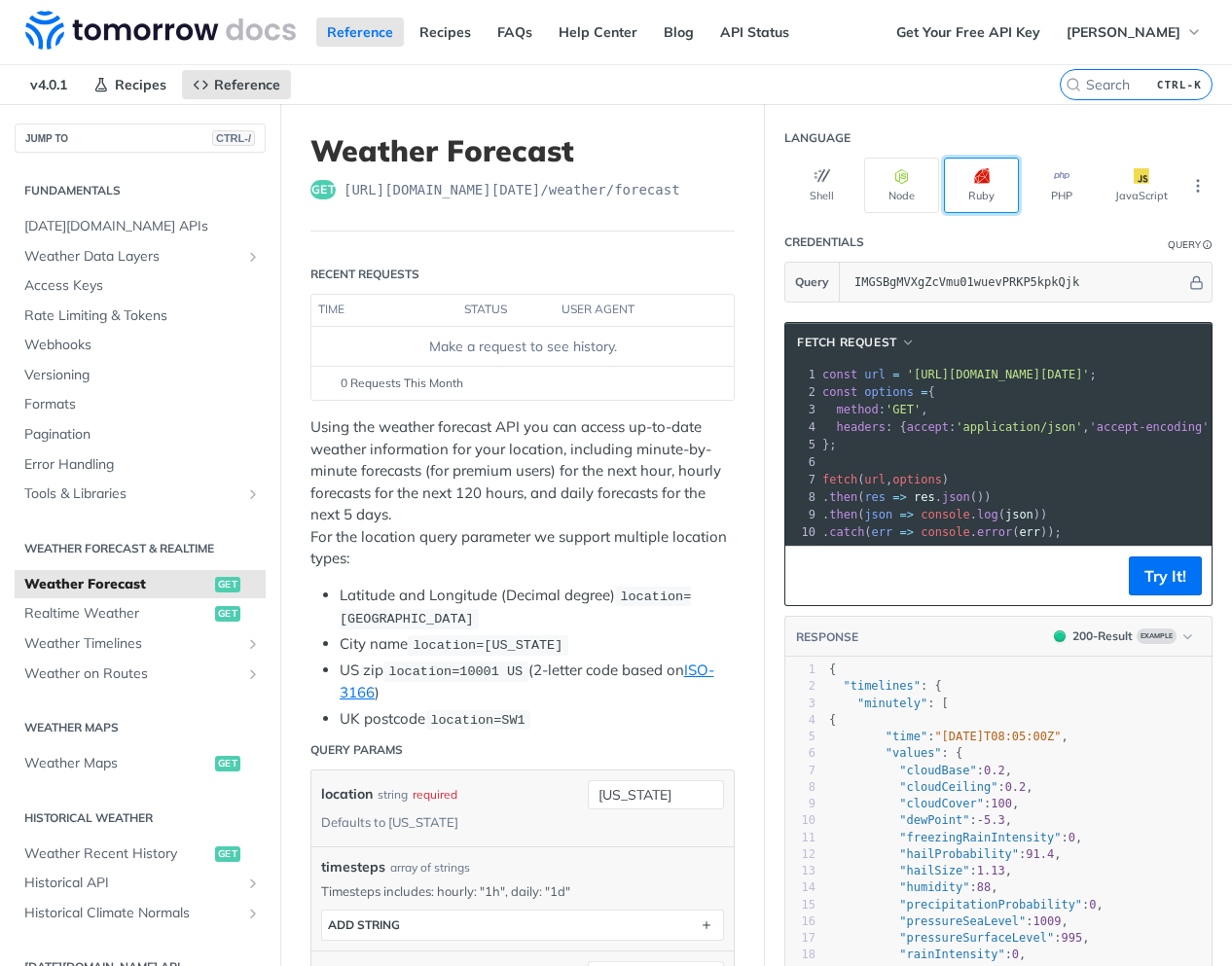
click at [969, 188] on button "Ruby" at bounding box center [981, 185] width 75 height 56
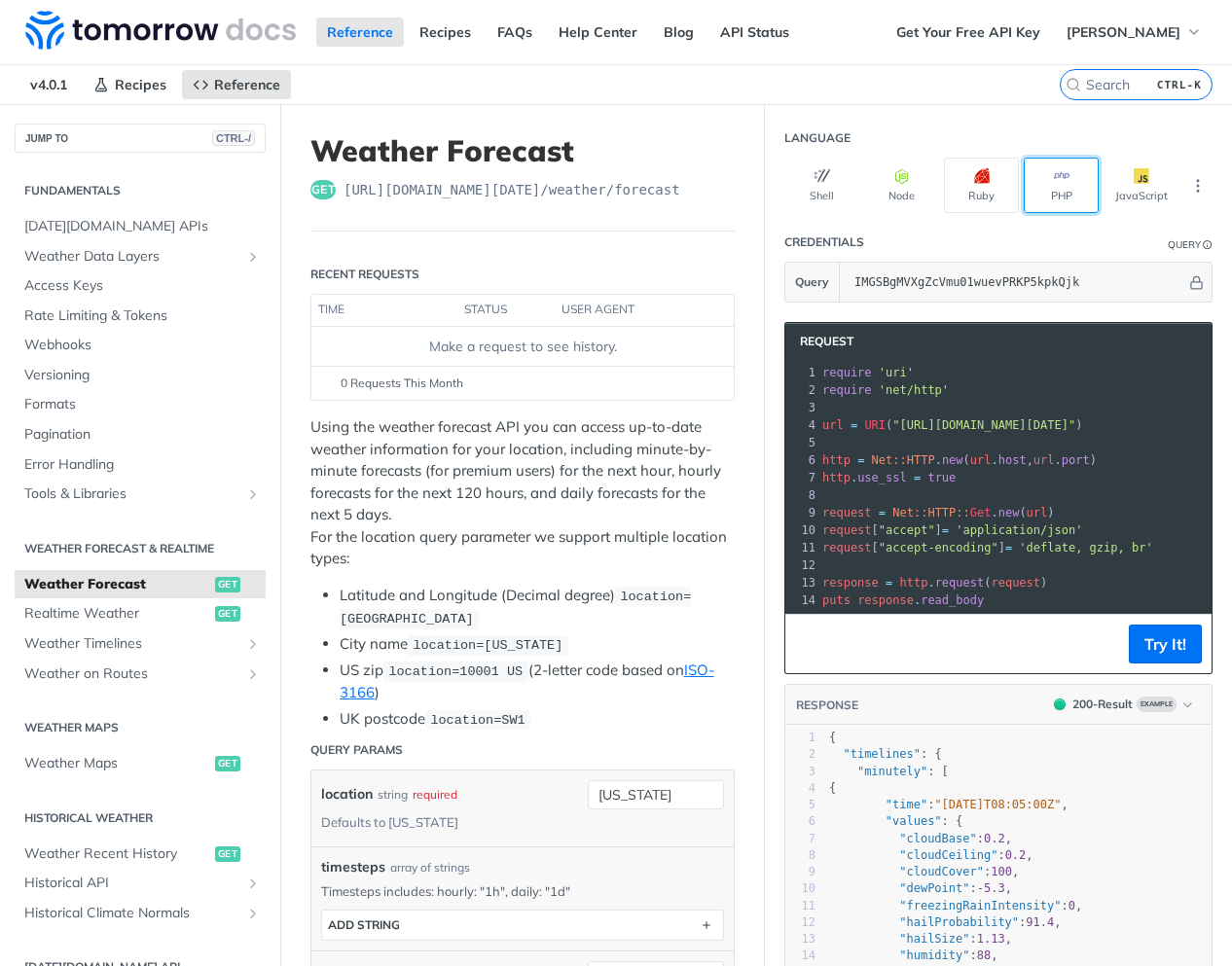
click at [1035, 190] on button "PHP" at bounding box center [1061, 185] width 75 height 56
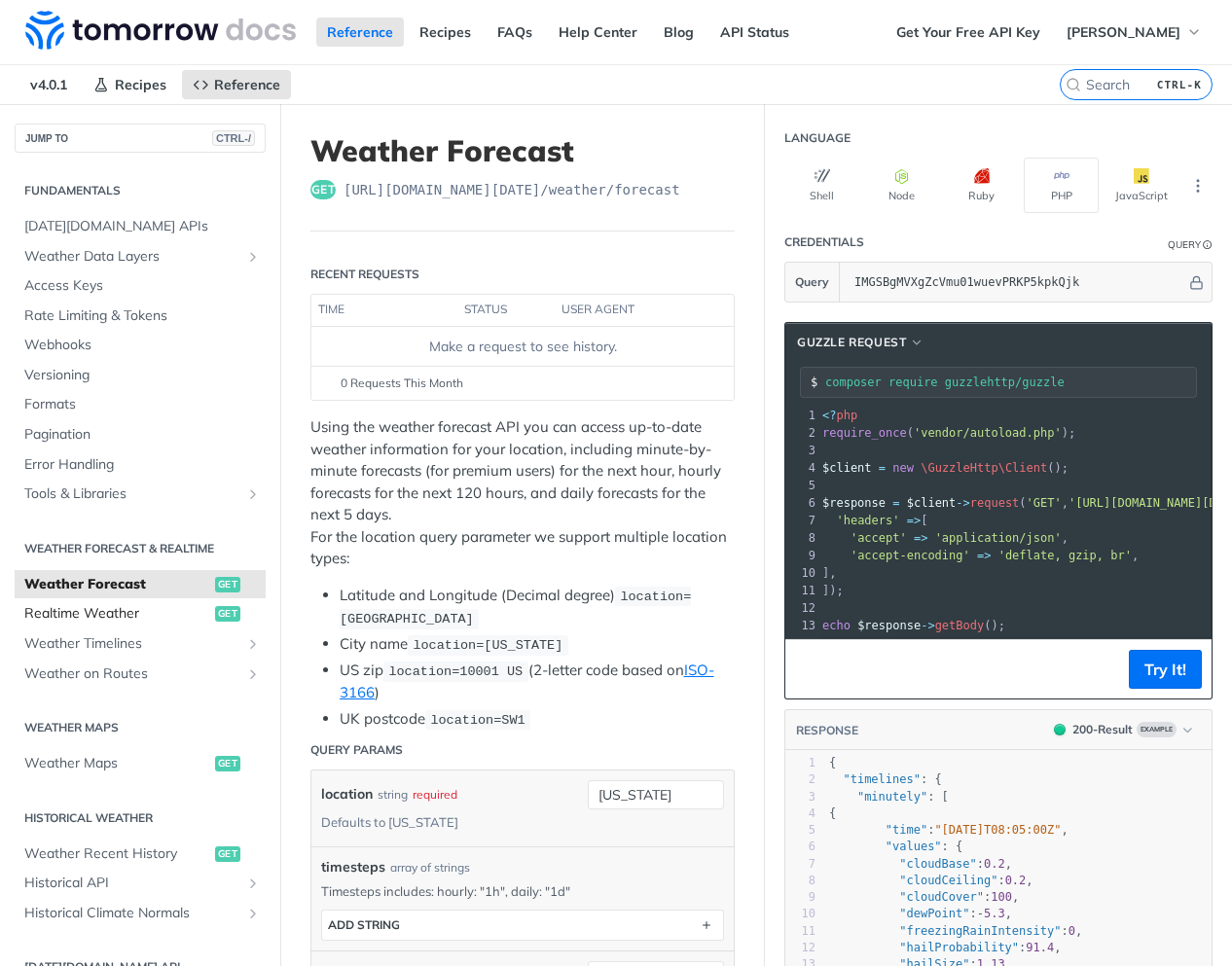
click at [67, 607] on span "Realtime Weather" at bounding box center [117, 614] width 185 height 20
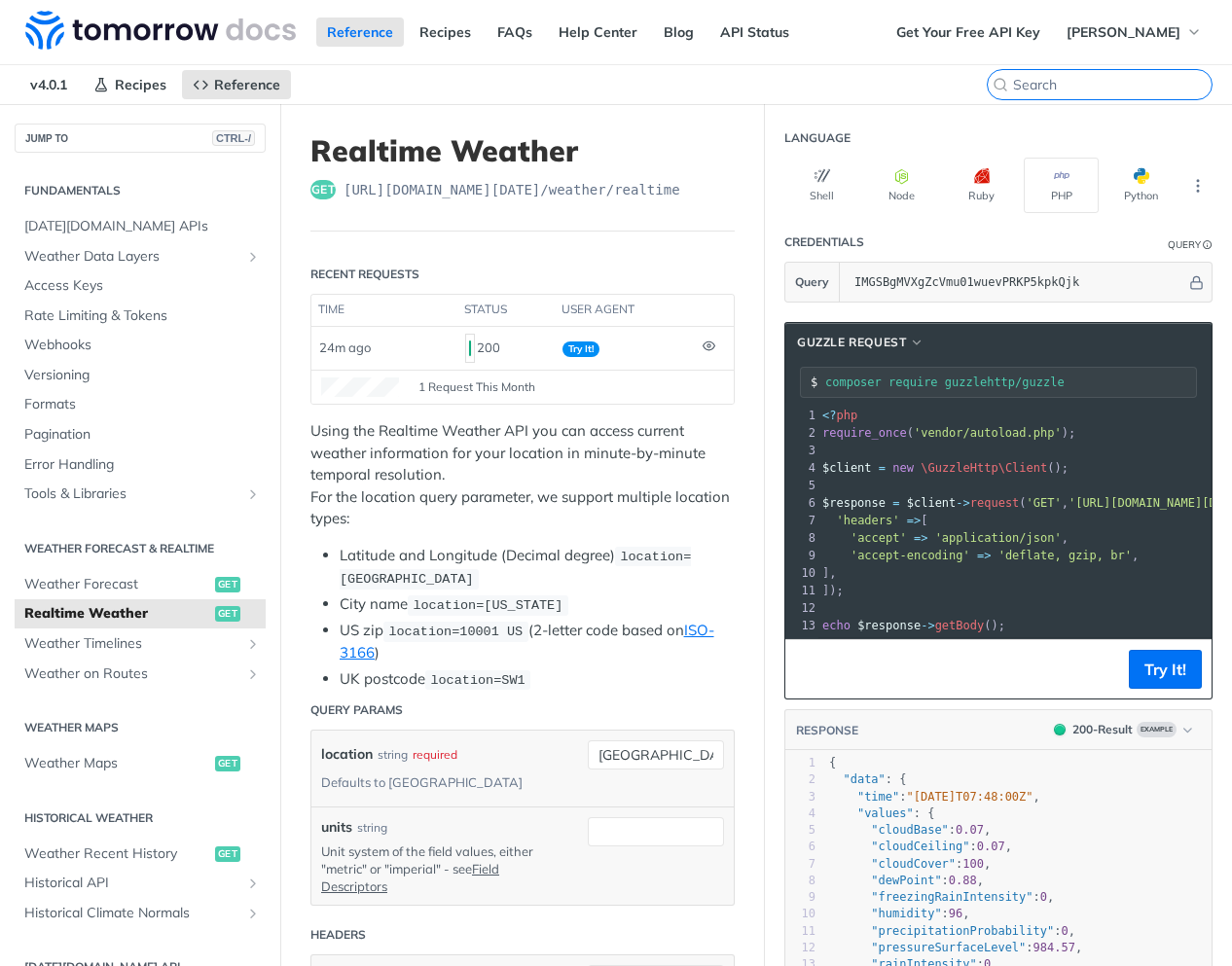
click at [1090, 90] on input "CTRL-K" at bounding box center [1112, 85] width 198 height 18
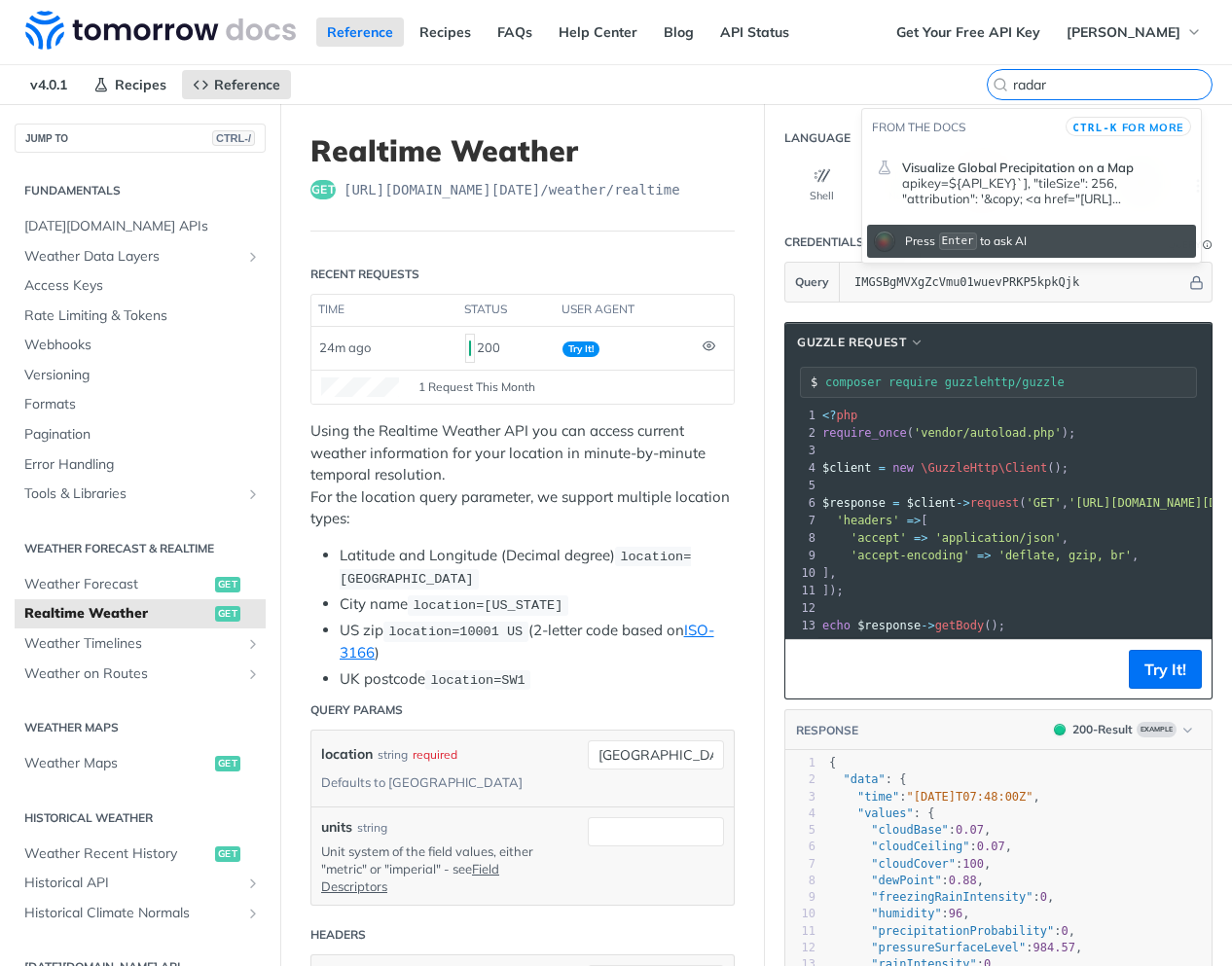
type input "radar"
click at [1016, 167] on span "Visualize Global Precipitation on a Map" at bounding box center [1017, 167] width 231 height 16
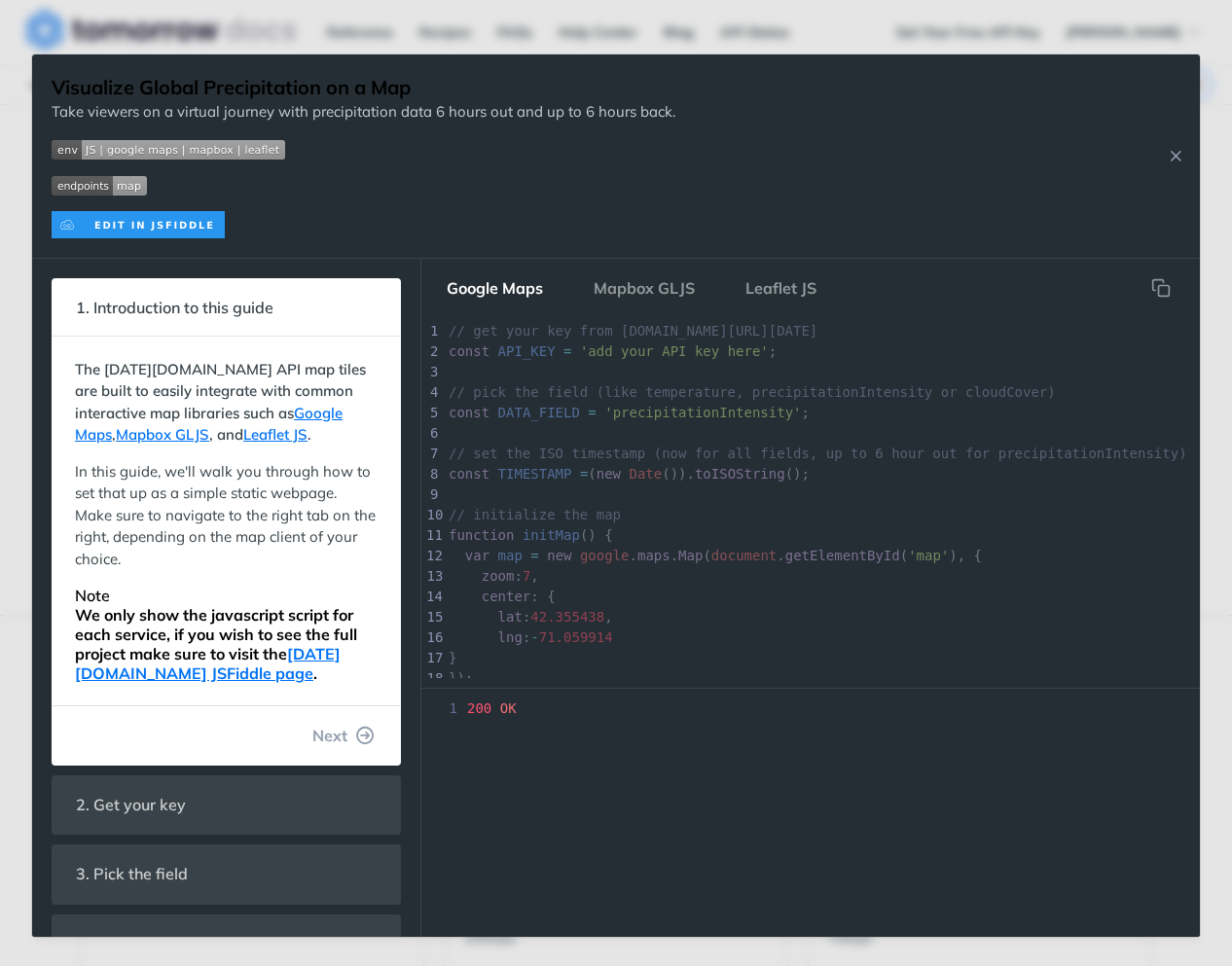
click at [358, 215] on p at bounding box center [363, 224] width 624 height 27
click at [357, 741] on icon "button" at bounding box center [366, 736] width 18 height 18
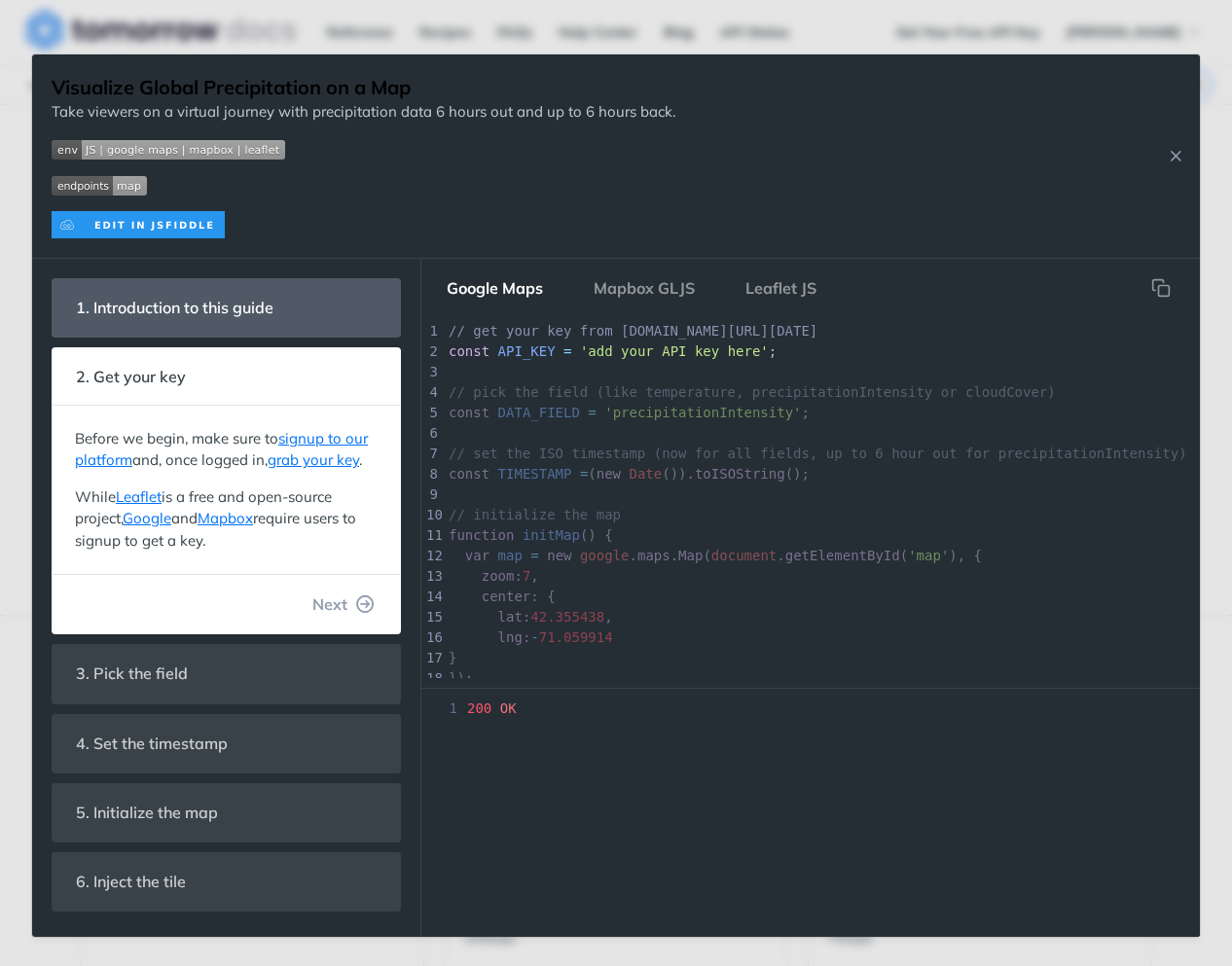
scroll to position [67, 0]
click at [370, 608] on icon "button" at bounding box center [366, 604] width 18 height 18
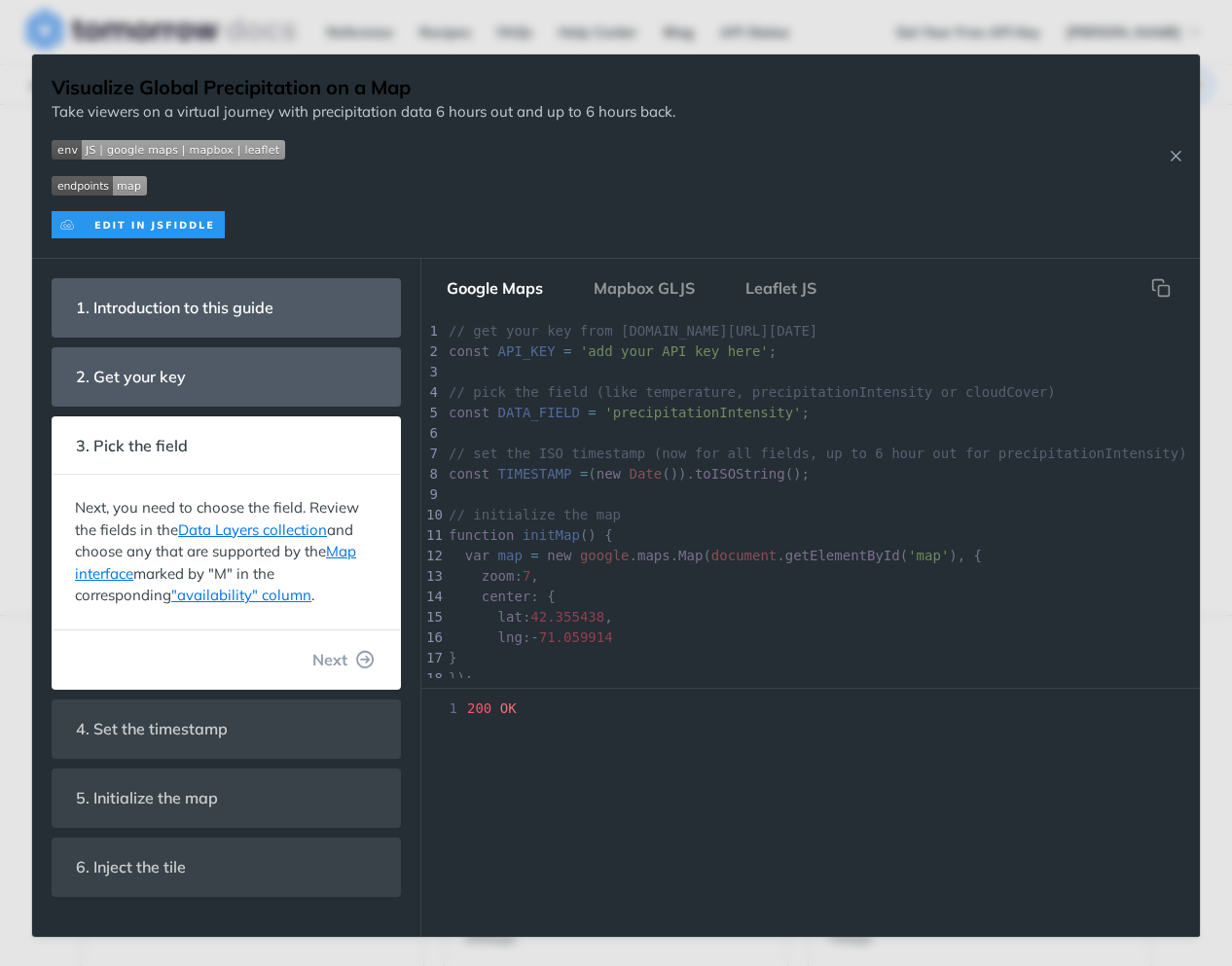
scroll to position [34, 0]
click at [358, 648] on button "Next" at bounding box center [344, 660] width 94 height 39
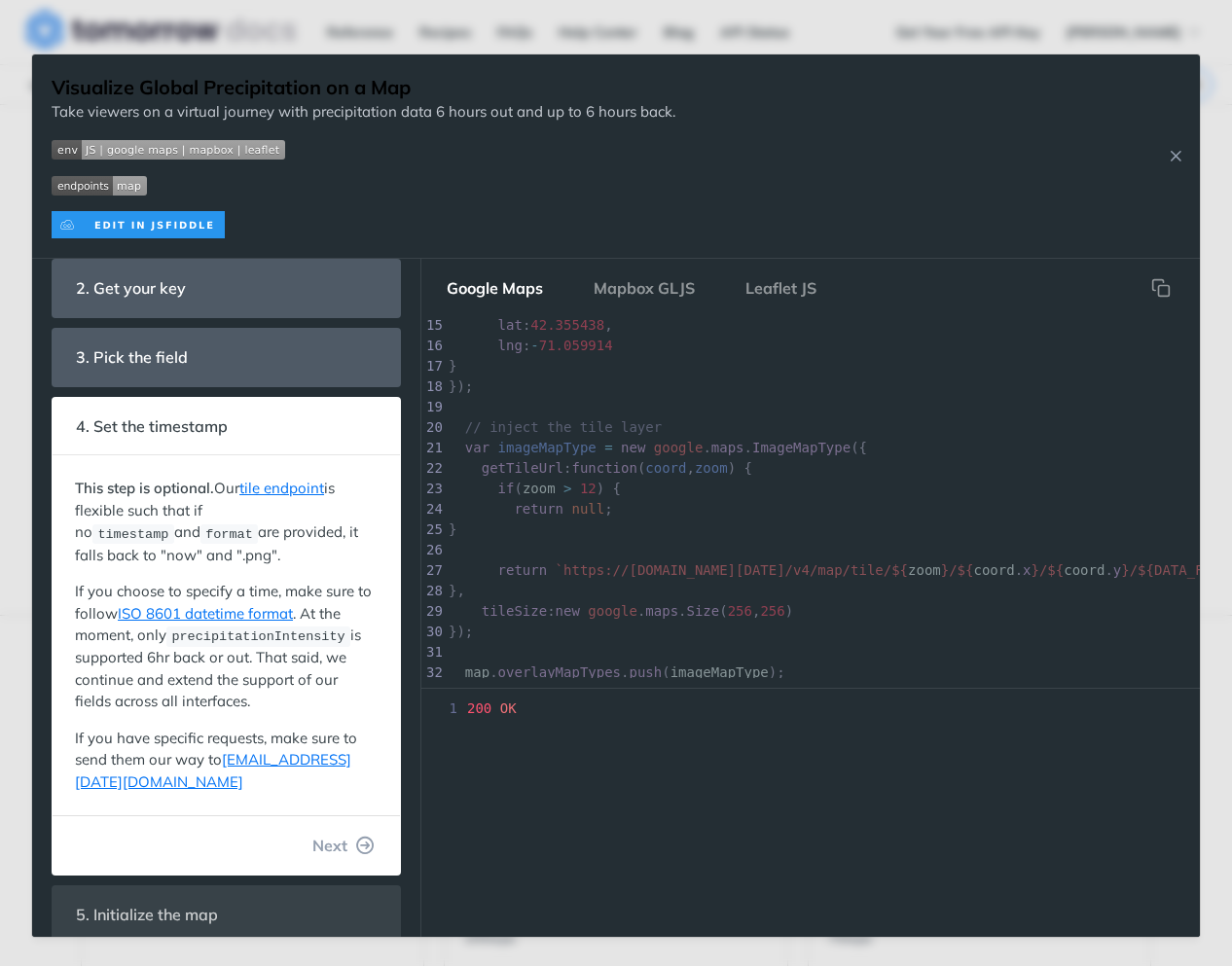
scroll to position [183, 0]
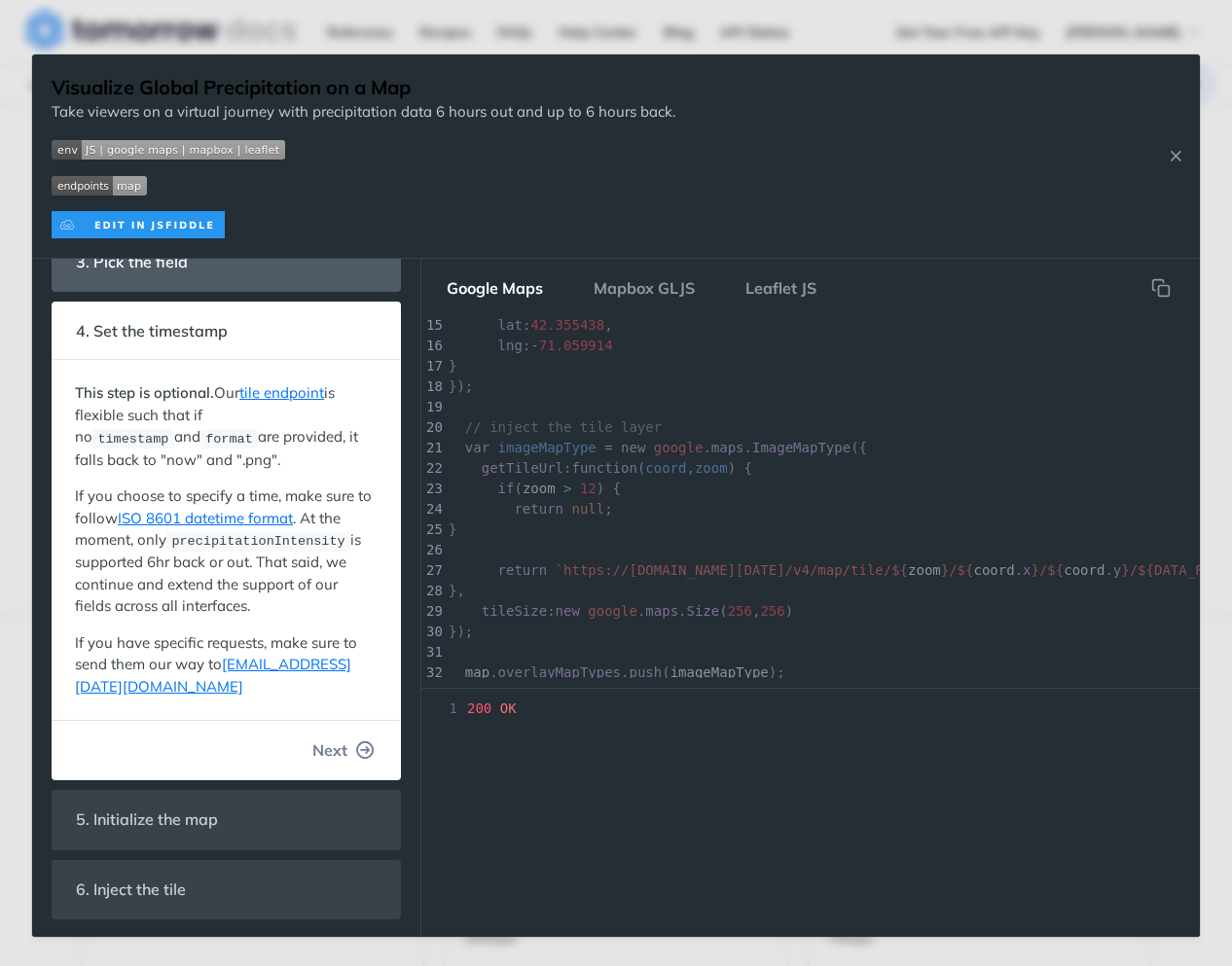
click at [337, 754] on button "Next" at bounding box center [344, 750] width 94 height 39
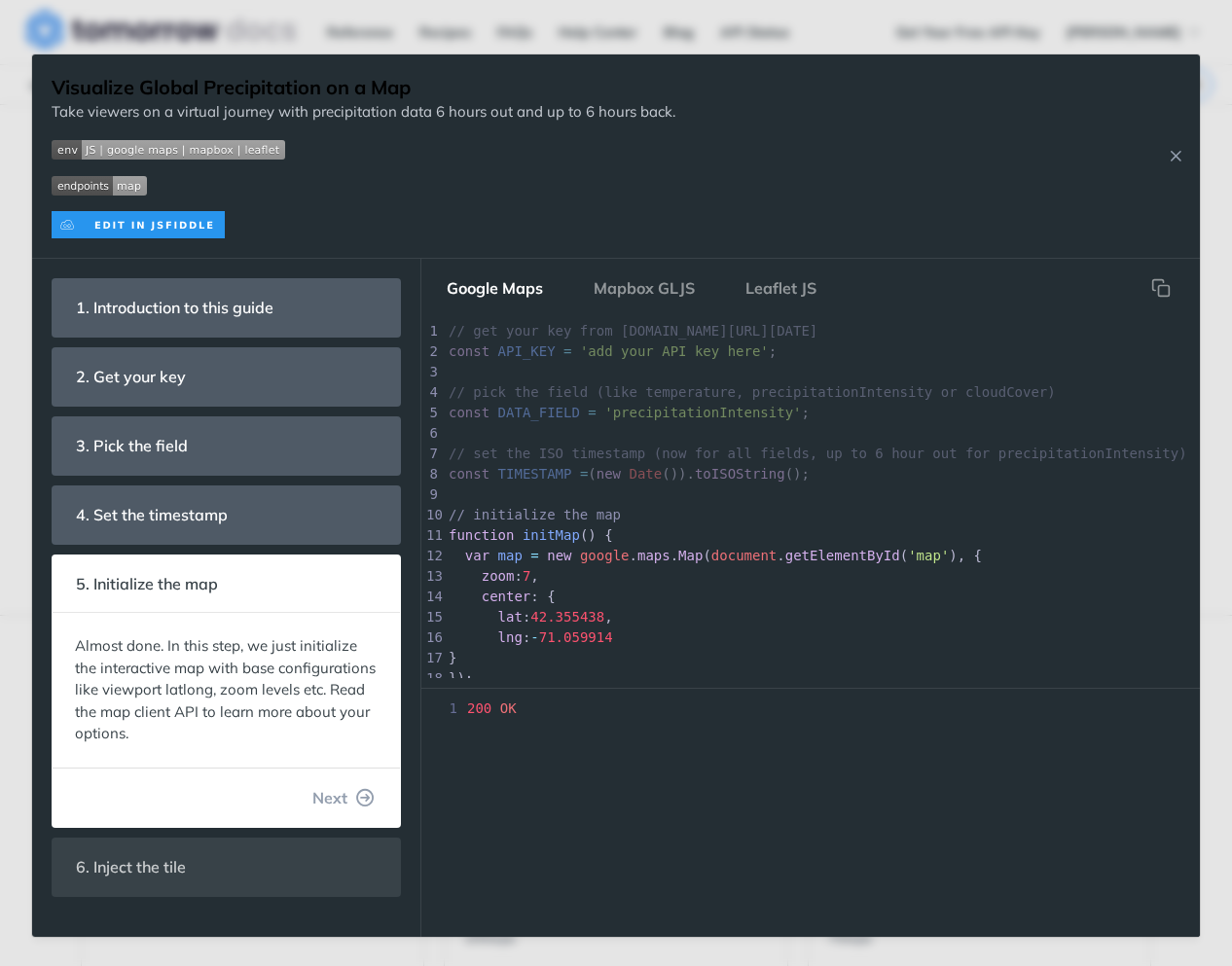
scroll to position [80, 0]
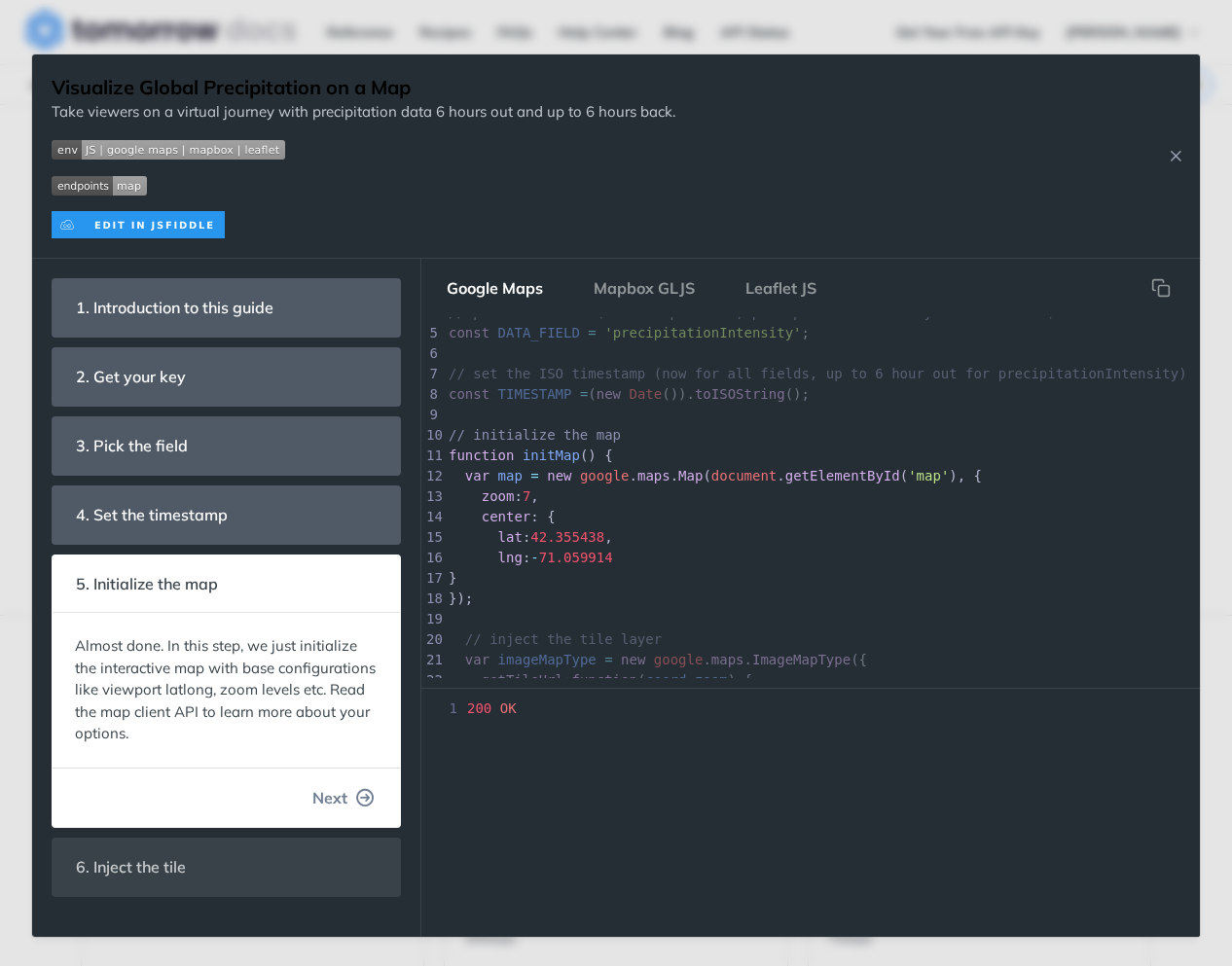
click at [349, 800] on button "Next" at bounding box center [344, 798] width 94 height 39
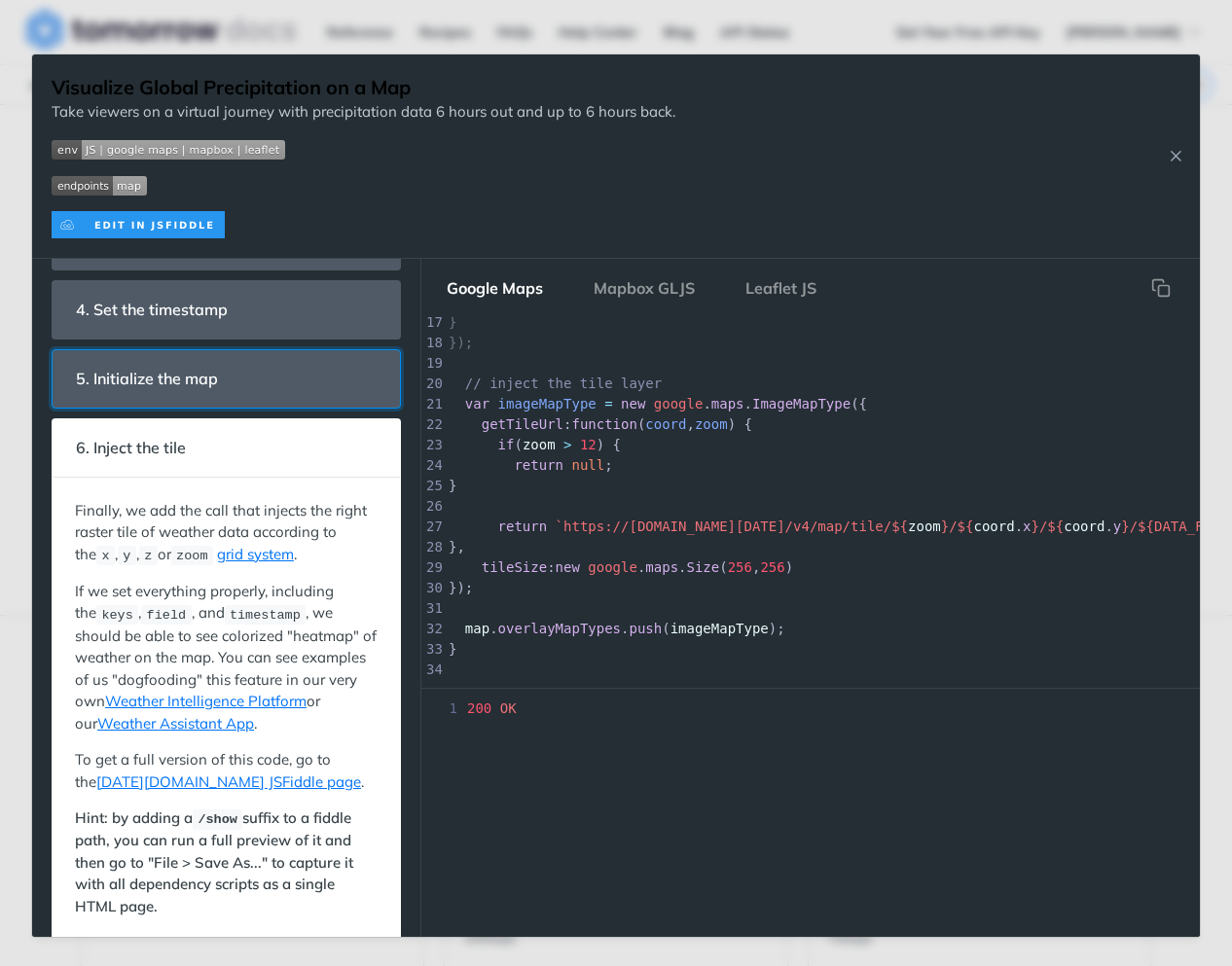
scroll to position [226, 0]
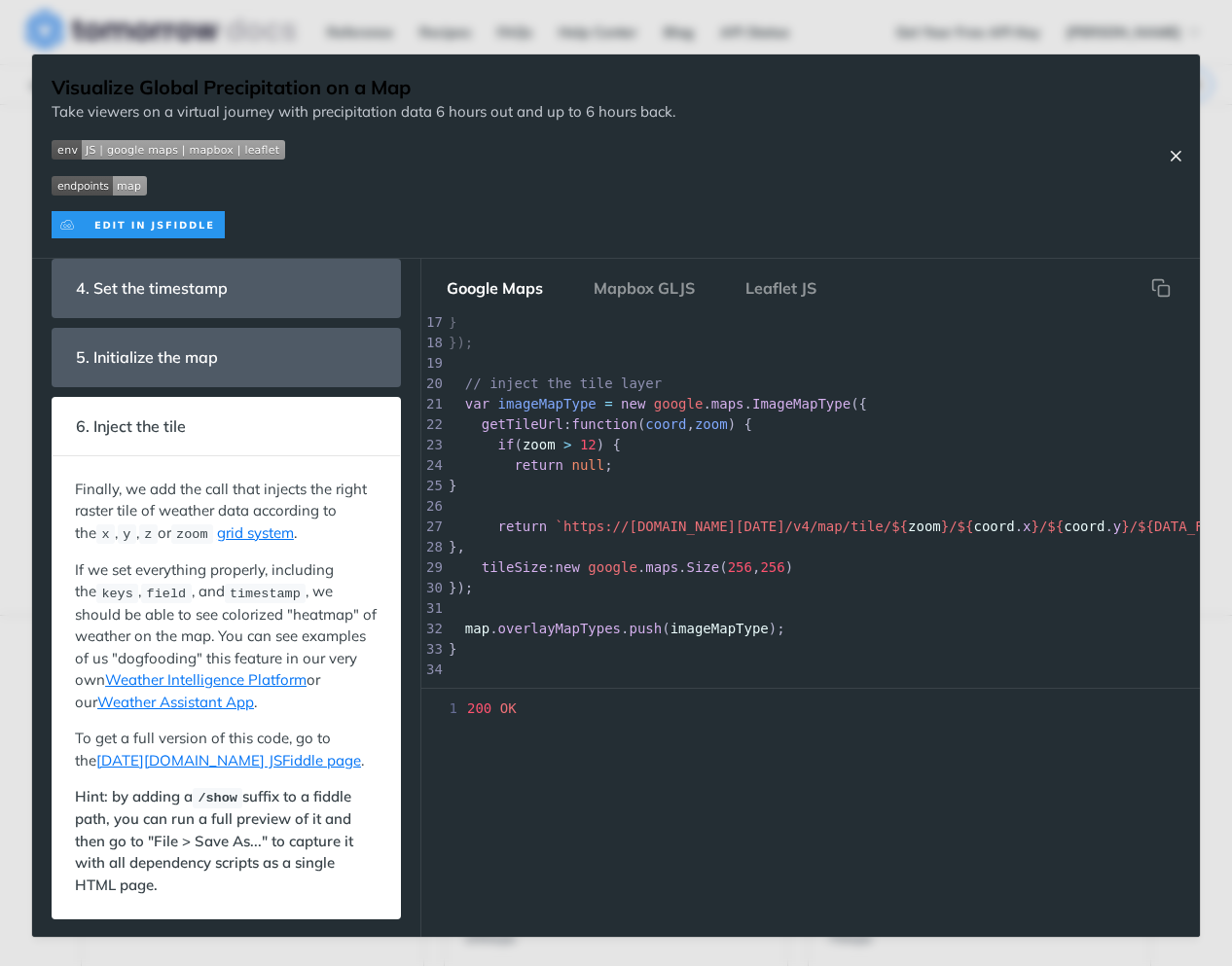
click at [1180, 162] on icon "Close Recipe" at bounding box center [1175, 156] width 18 height 18
